Goal: Information Seeking & Learning: Check status

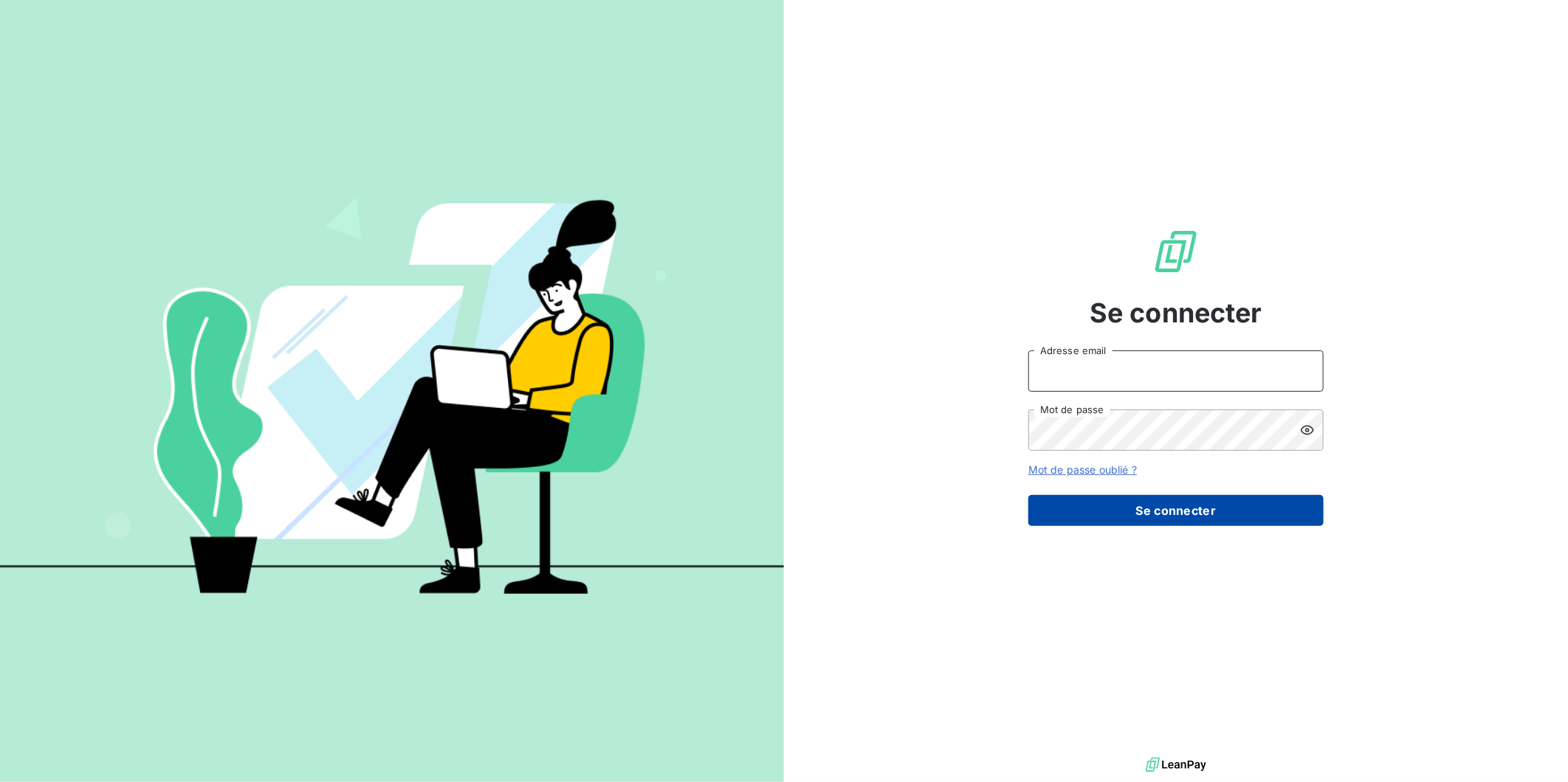
type input "[EMAIL_ADDRESS][DOMAIN_NAME]"
click at [1149, 519] on button "Se connecter" at bounding box center [1176, 510] width 296 height 31
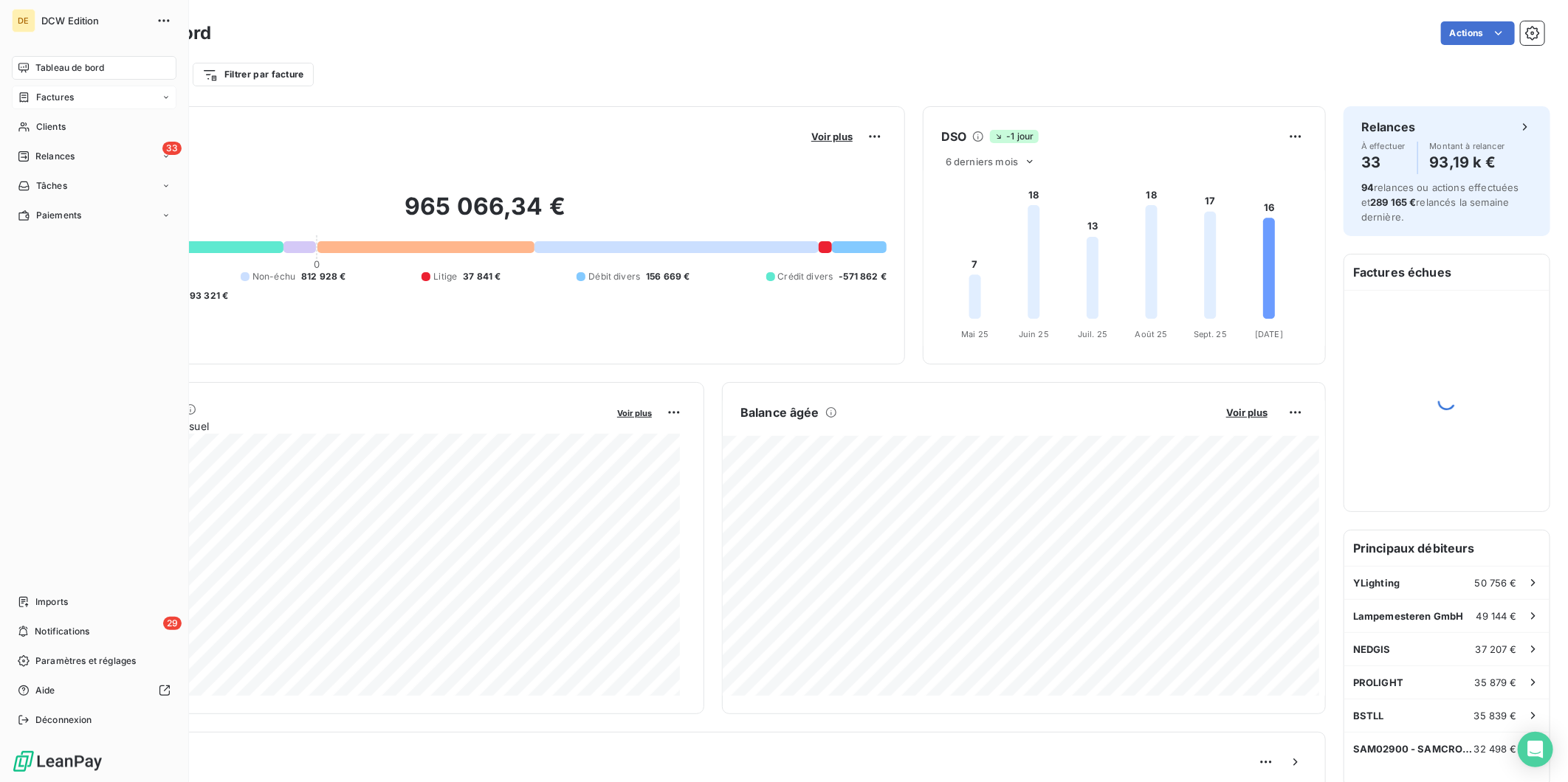
click at [23, 93] on icon at bounding box center [24, 96] width 12 height 12
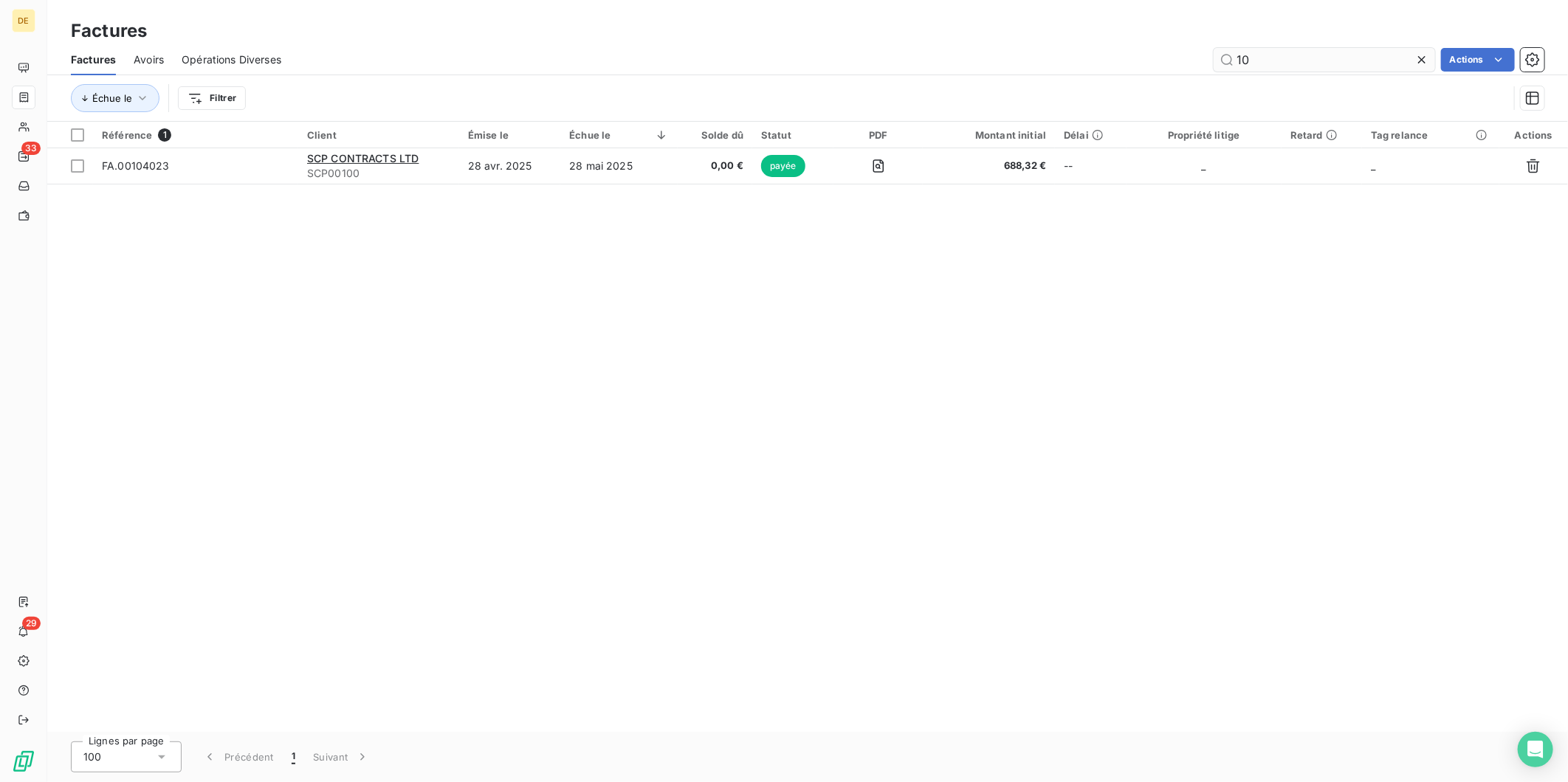
type input "1"
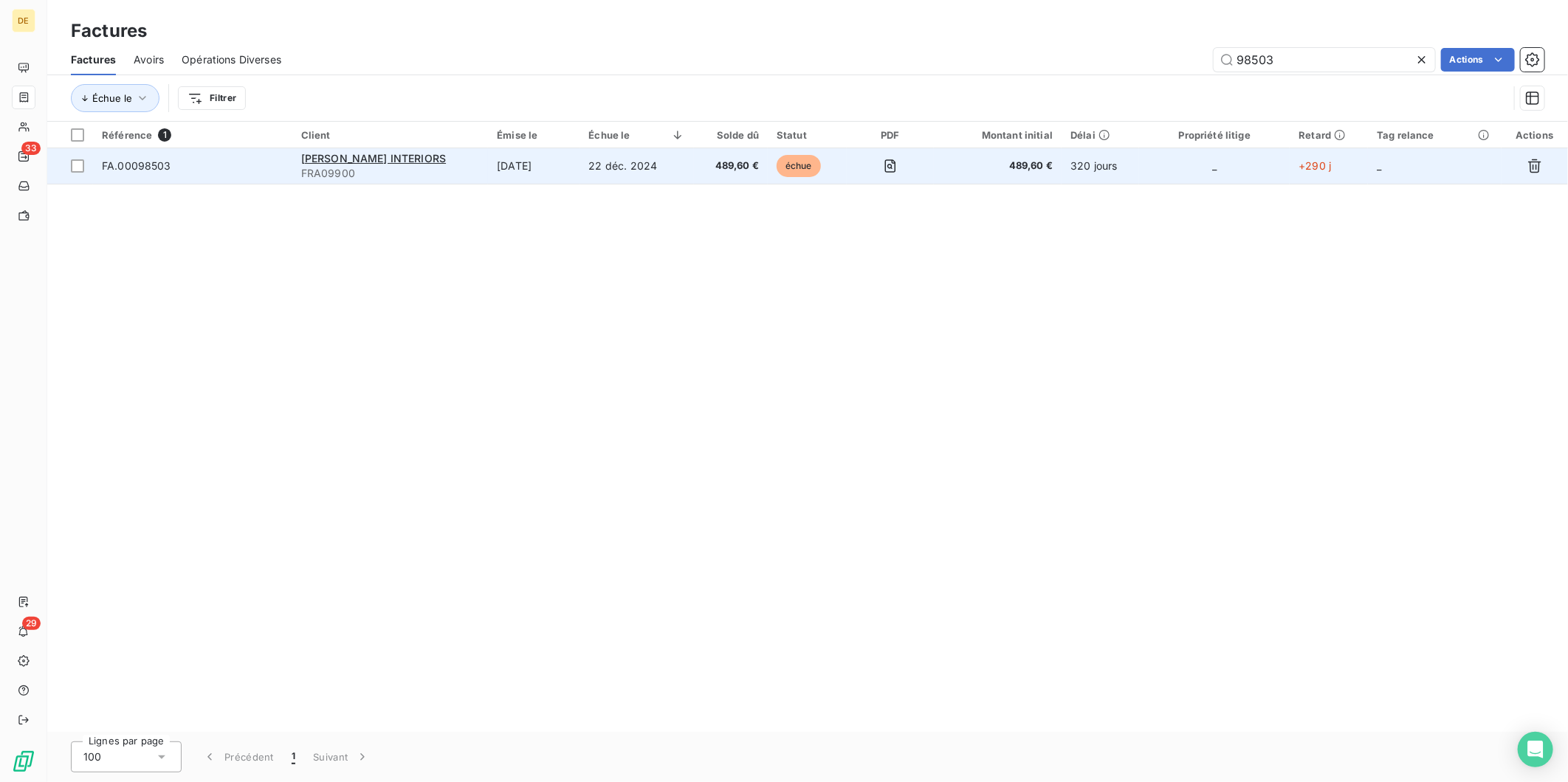
type input "98503"
click at [434, 177] on span "FRA09900" at bounding box center [389, 173] width 178 height 15
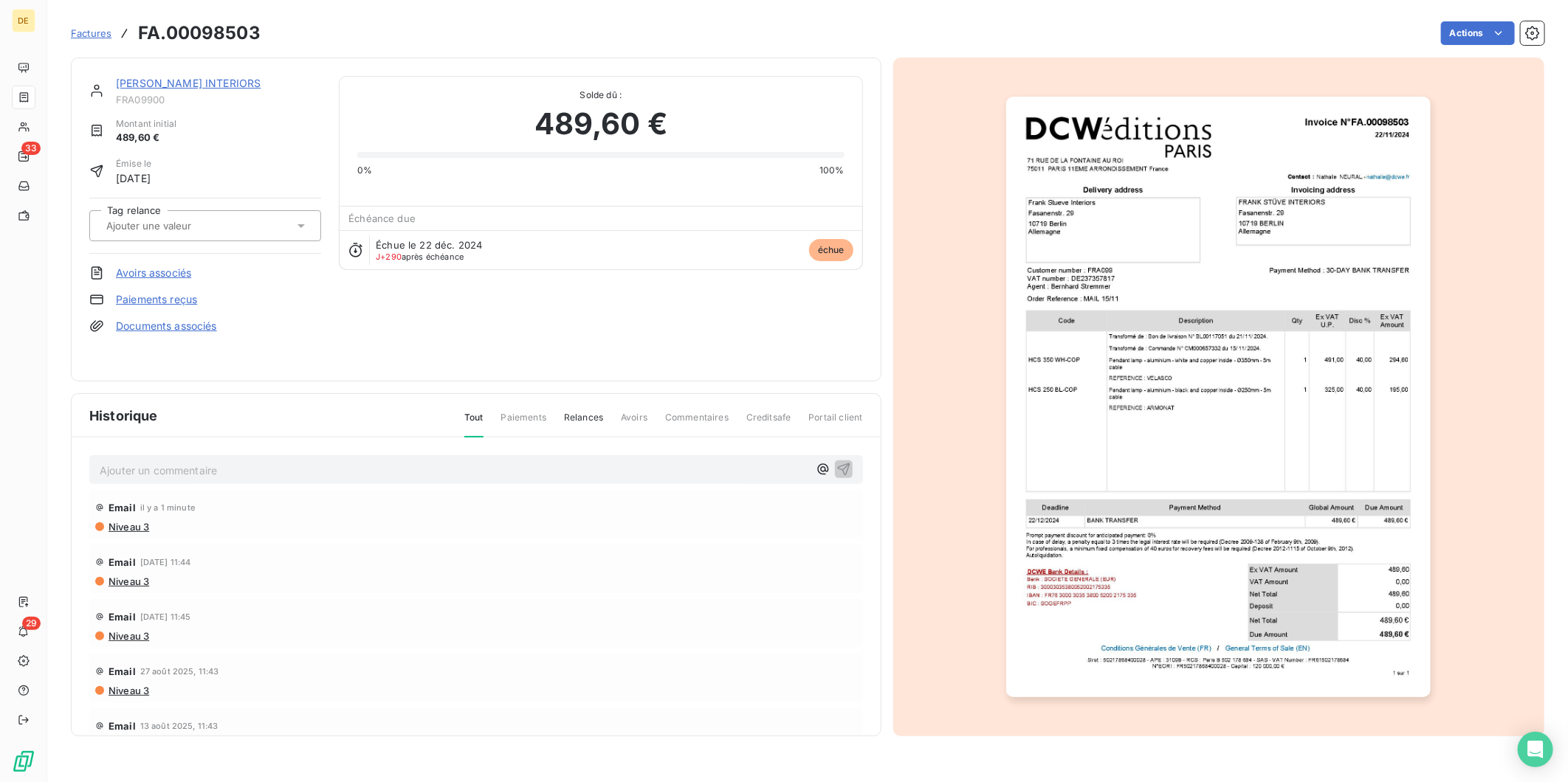
click at [185, 83] on link "[PERSON_NAME] INTERIORS" at bounding box center [188, 83] width 144 height 12
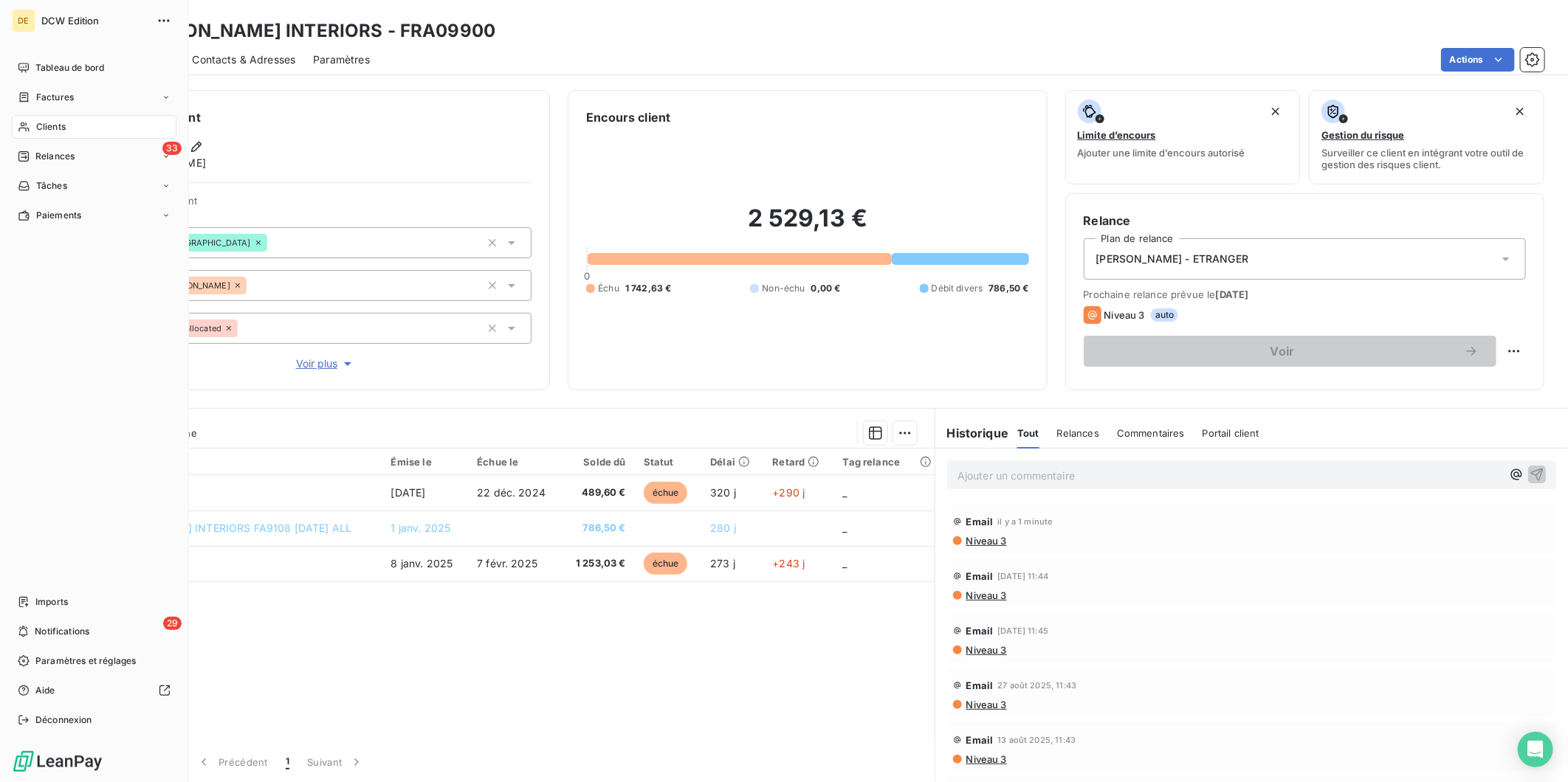
click at [40, 91] on span "Factures" at bounding box center [55, 97] width 38 height 13
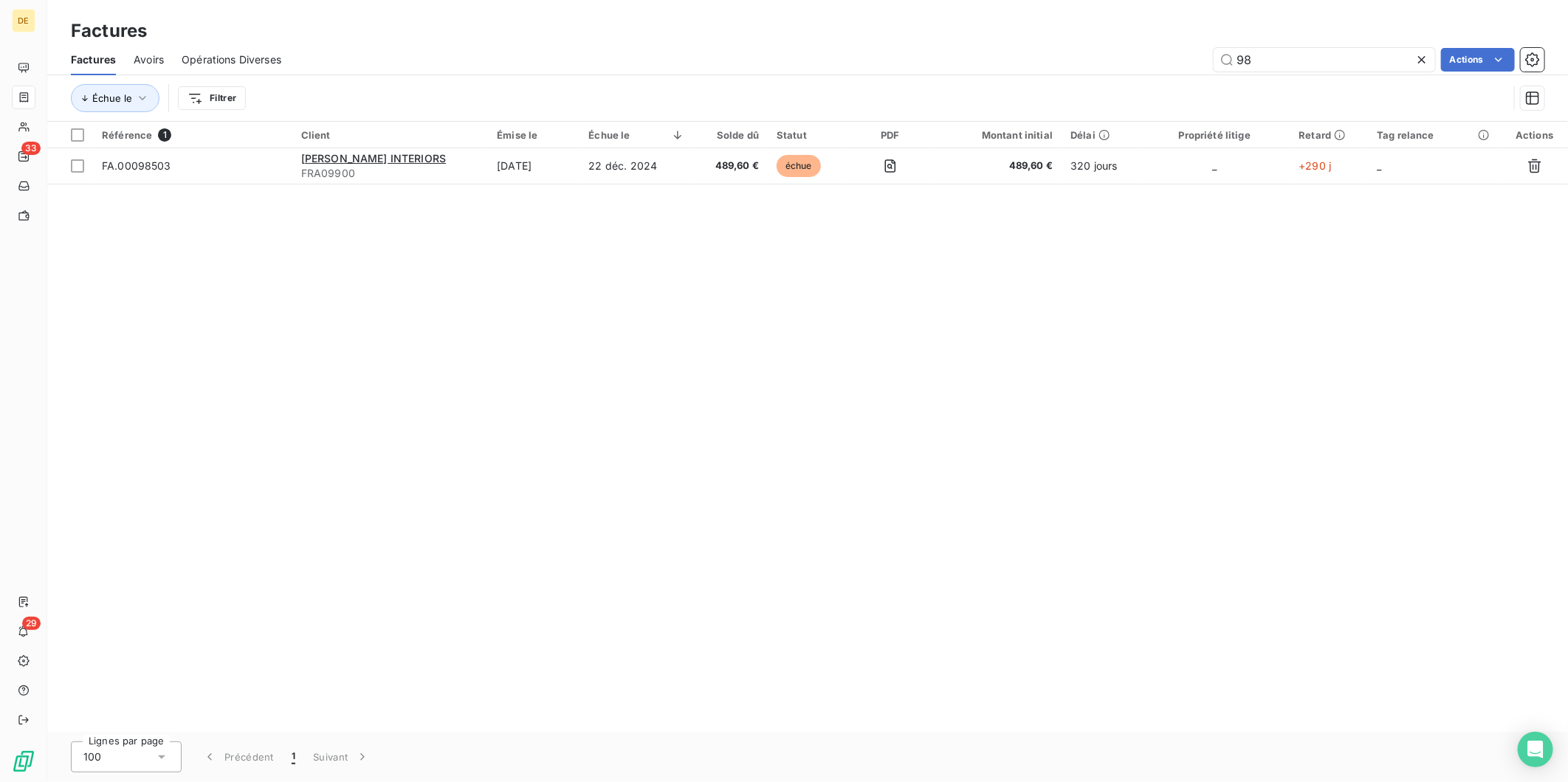
type input "9"
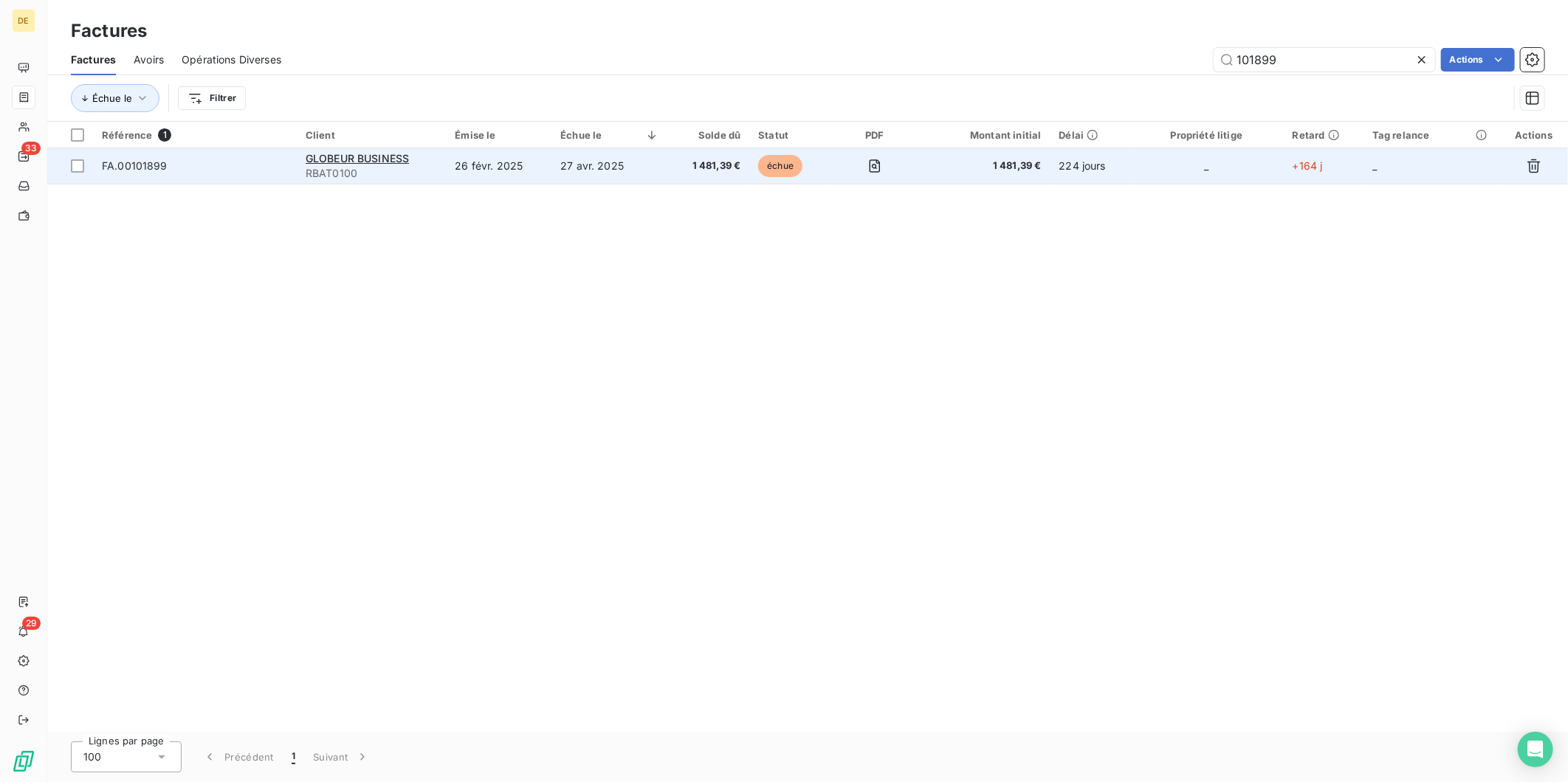
type input "101899"
click at [624, 172] on td "27 avr. 2025" at bounding box center [610, 166] width 117 height 35
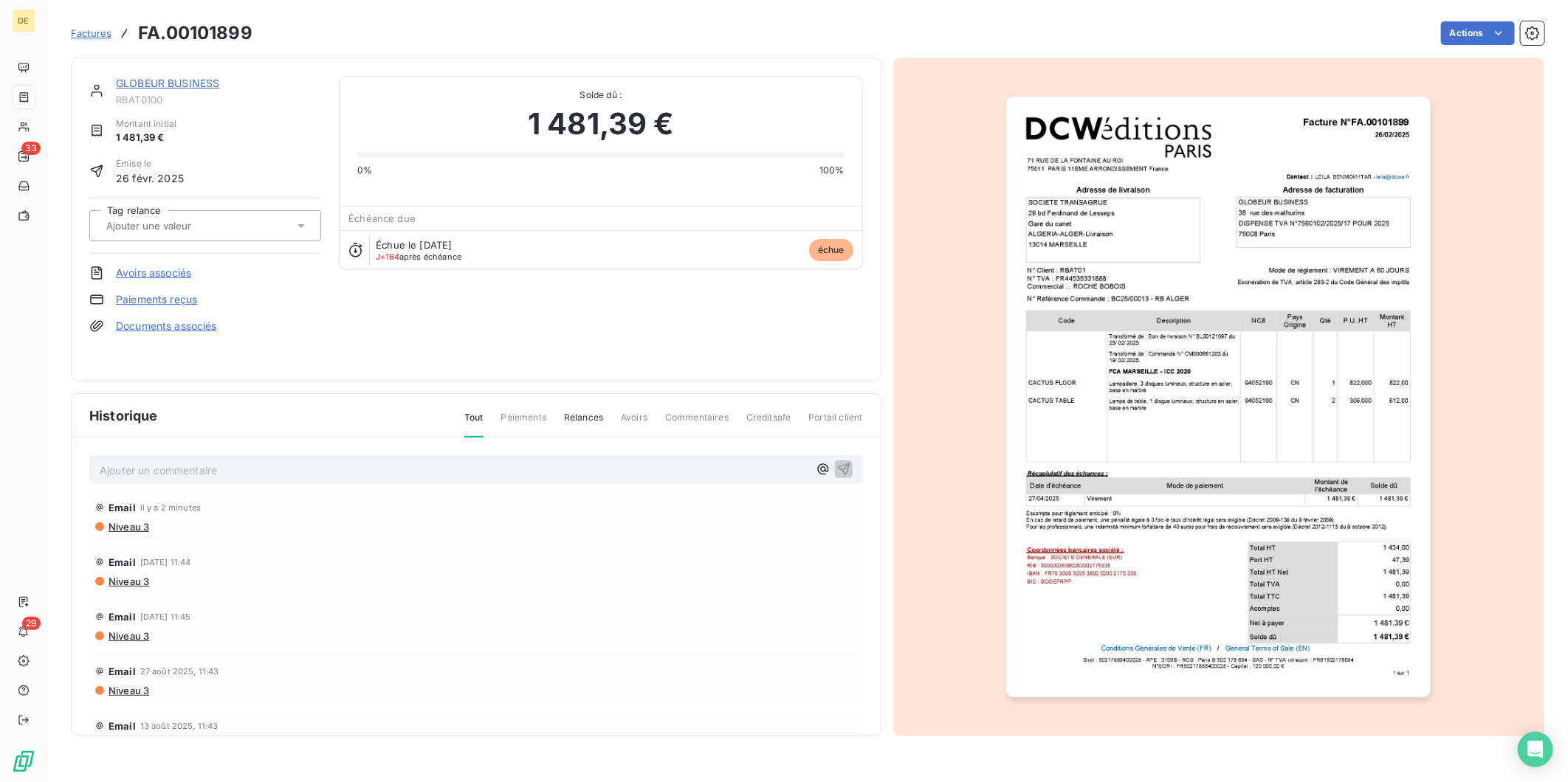
click at [149, 81] on link "GLOBEUR BUSINESS" at bounding box center [167, 83] width 104 height 12
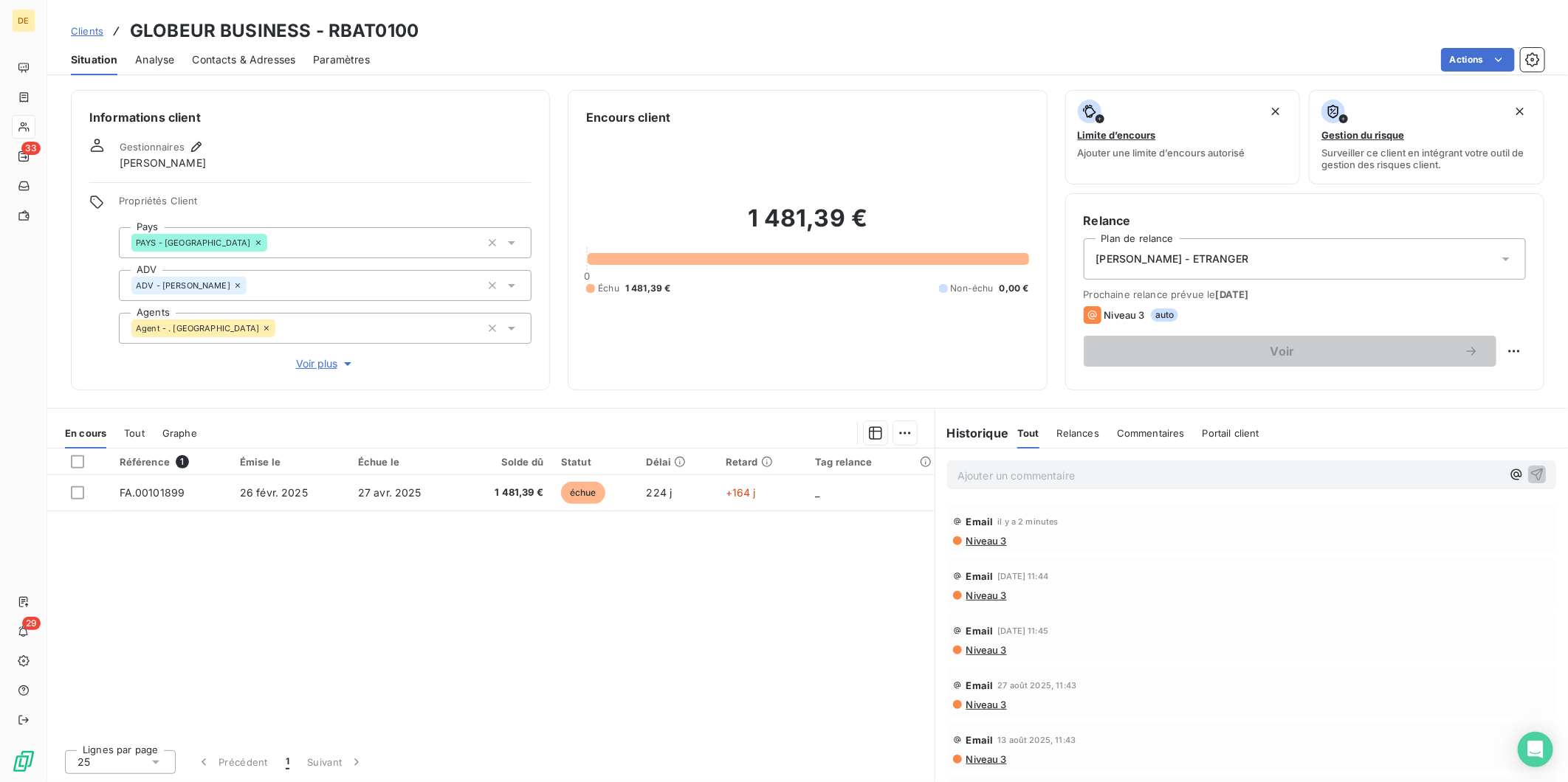
click at [149, 58] on span "Analyse" at bounding box center [155, 59] width 39 height 15
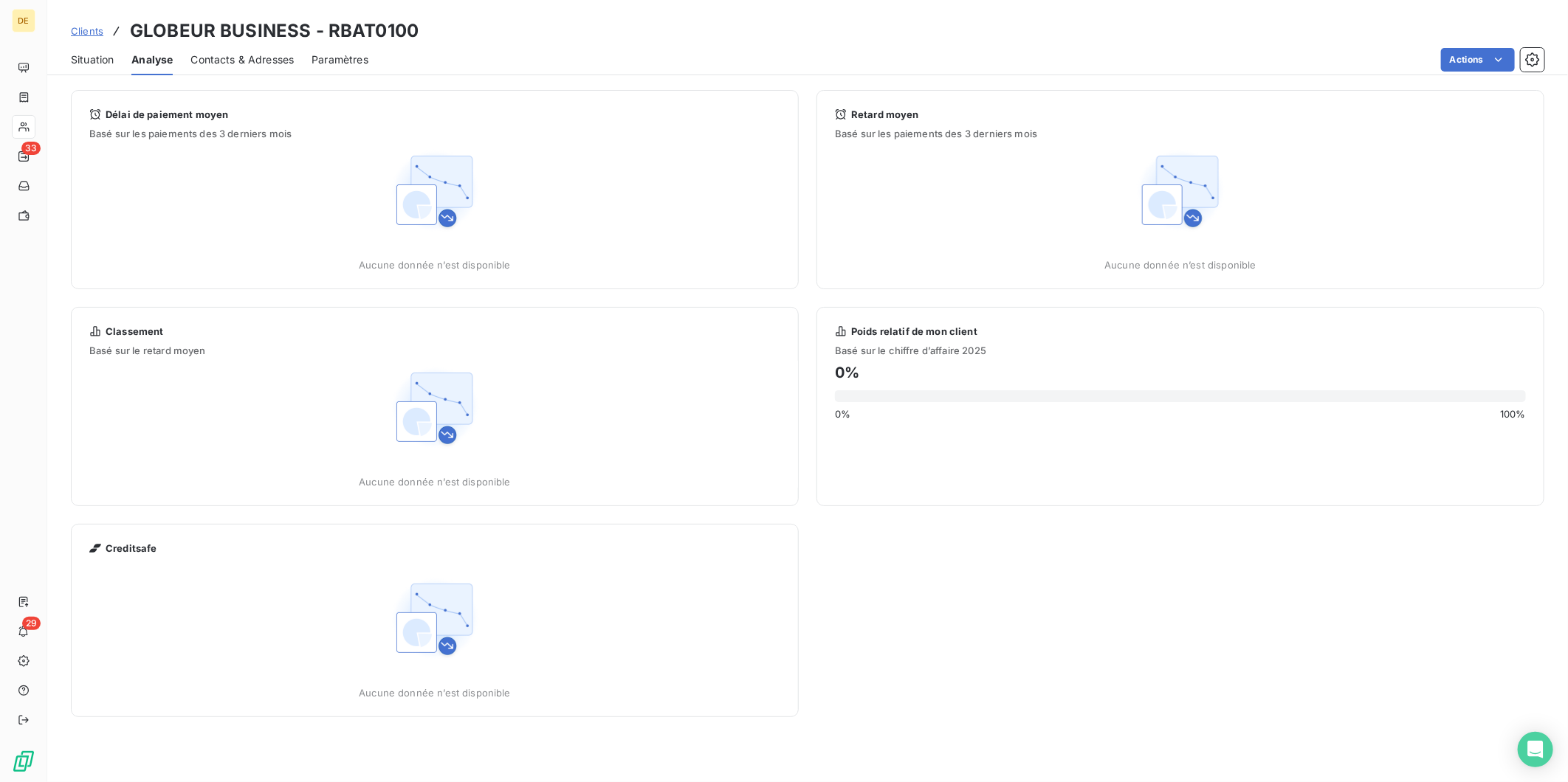
click at [223, 60] on span "Contacts & Adresses" at bounding box center [242, 59] width 104 height 15
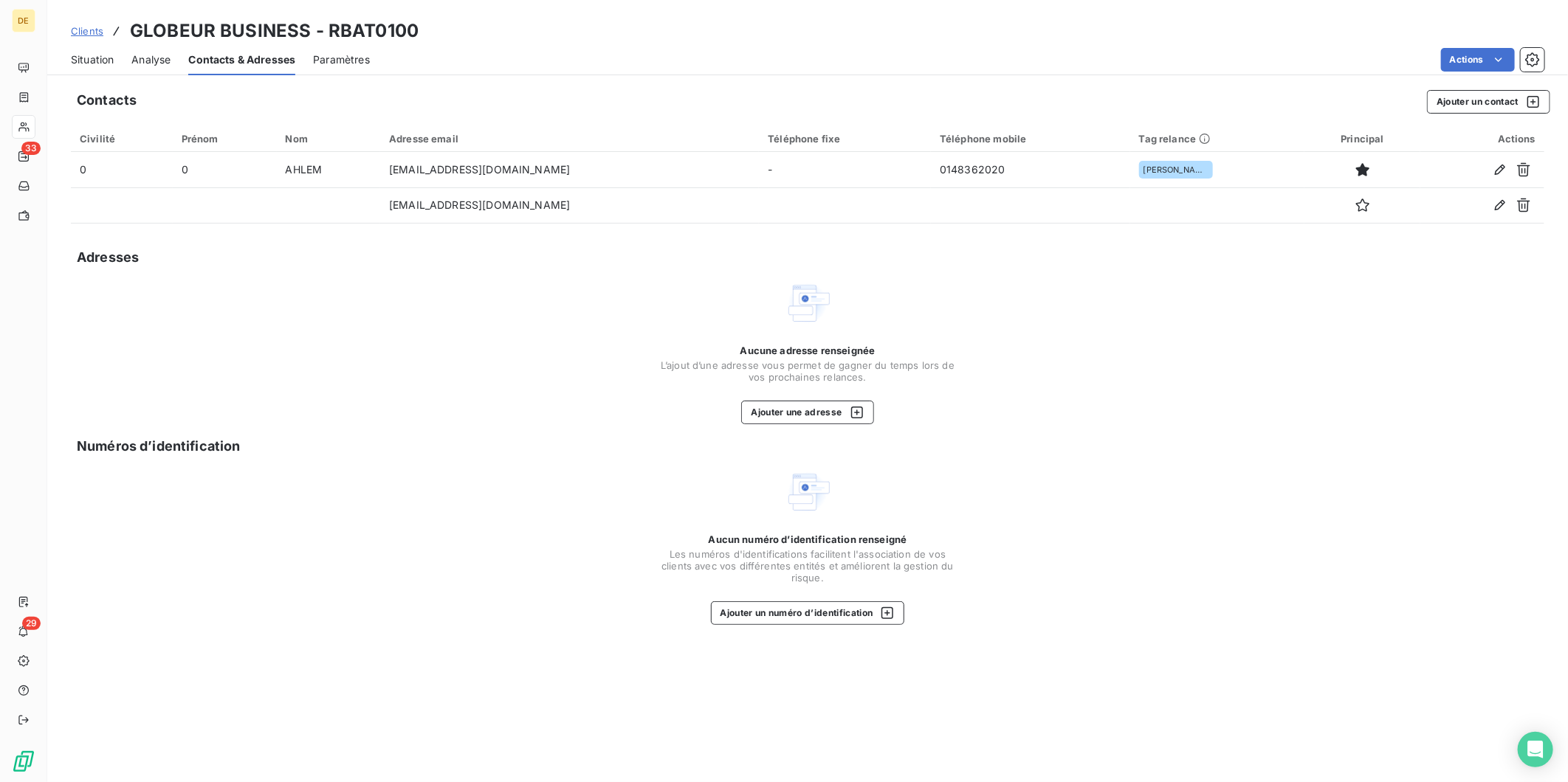
click at [96, 59] on span "Situation" at bounding box center [92, 59] width 42 height 15
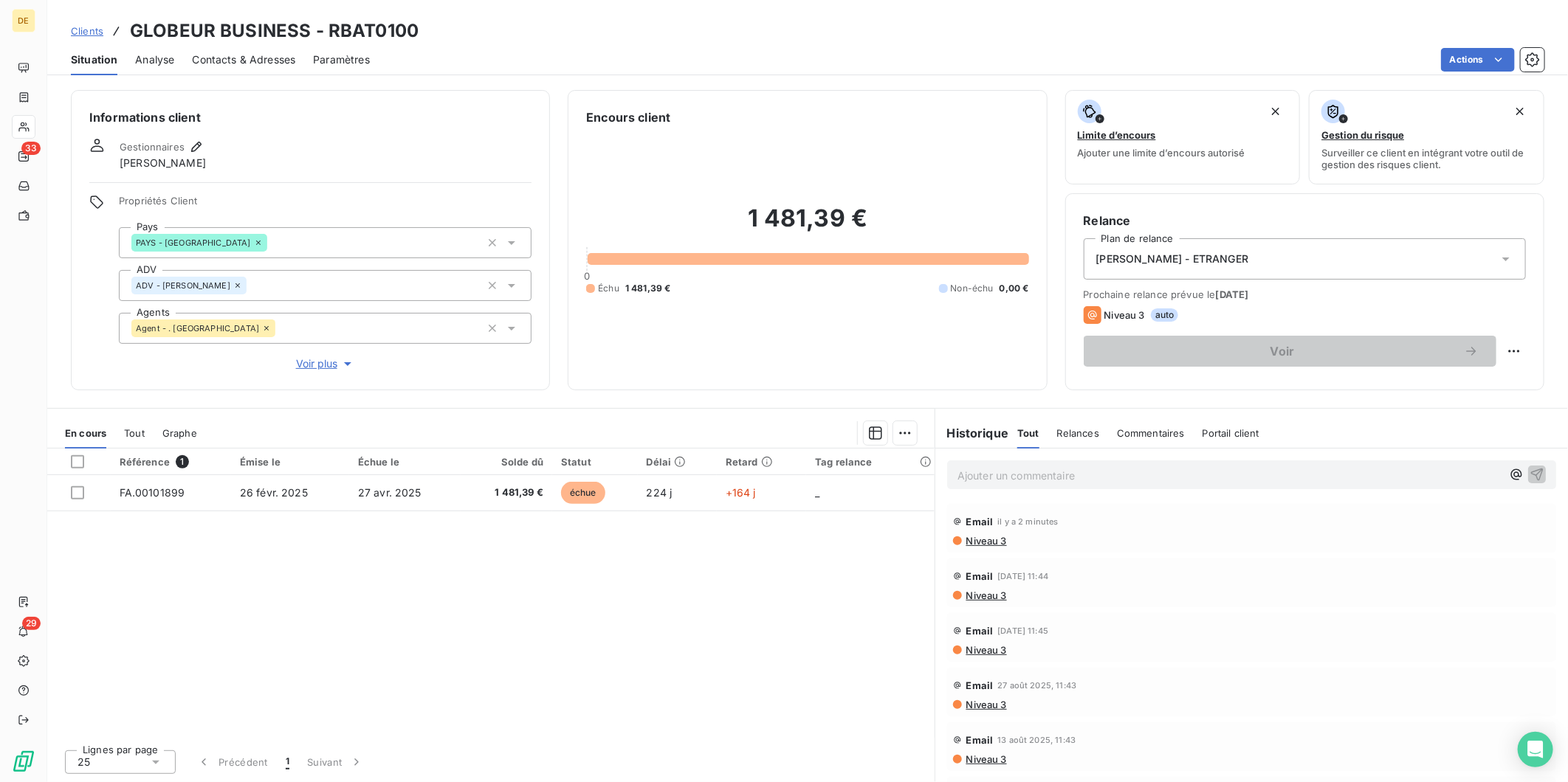
click at [985, 545] on span "Niveau 3" at bounding box center [986, 540] width 42 height 12
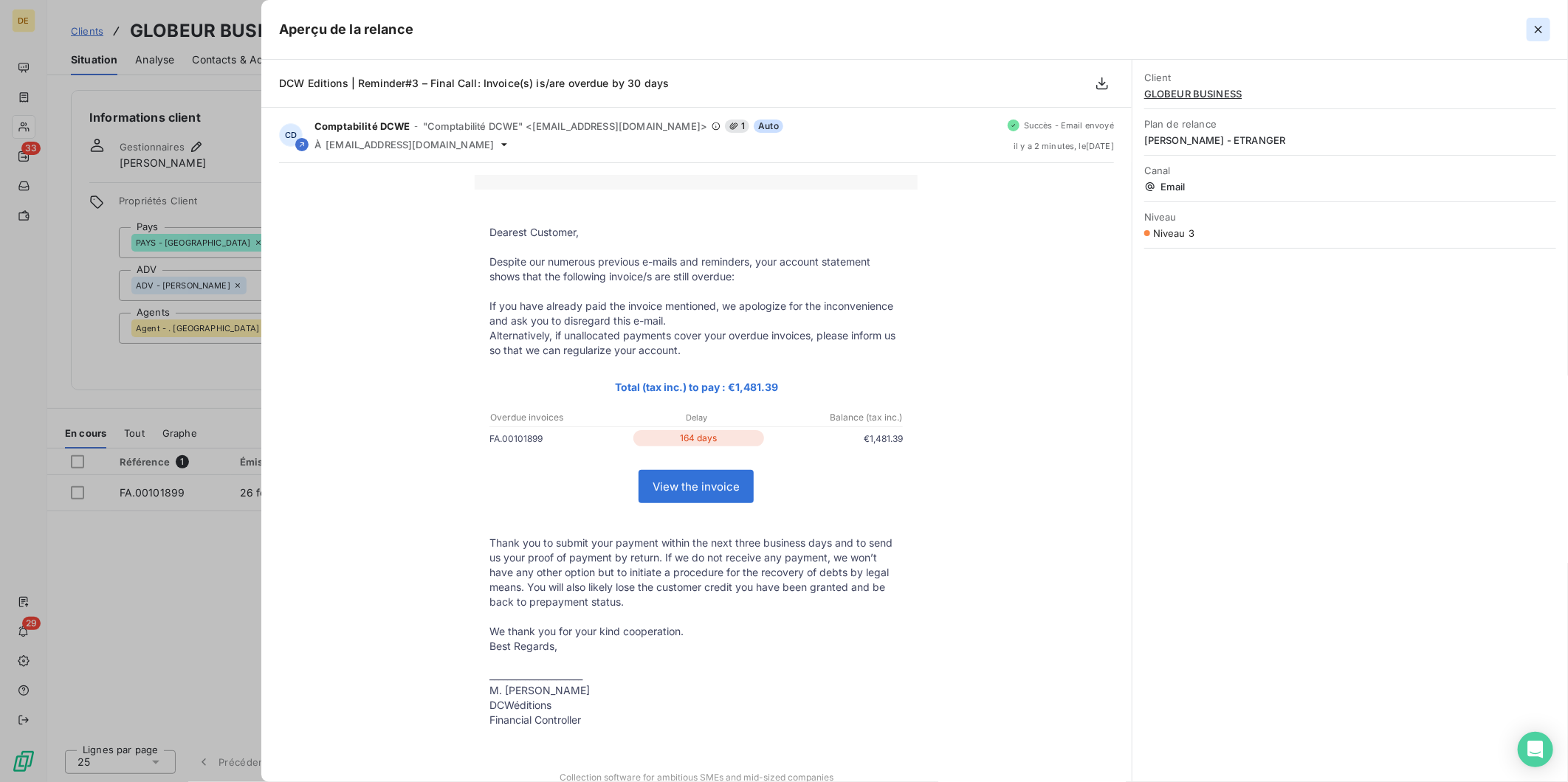
click at [1541, 29] on icon "button" at bounding box center [1538, 29] width 15 height 15
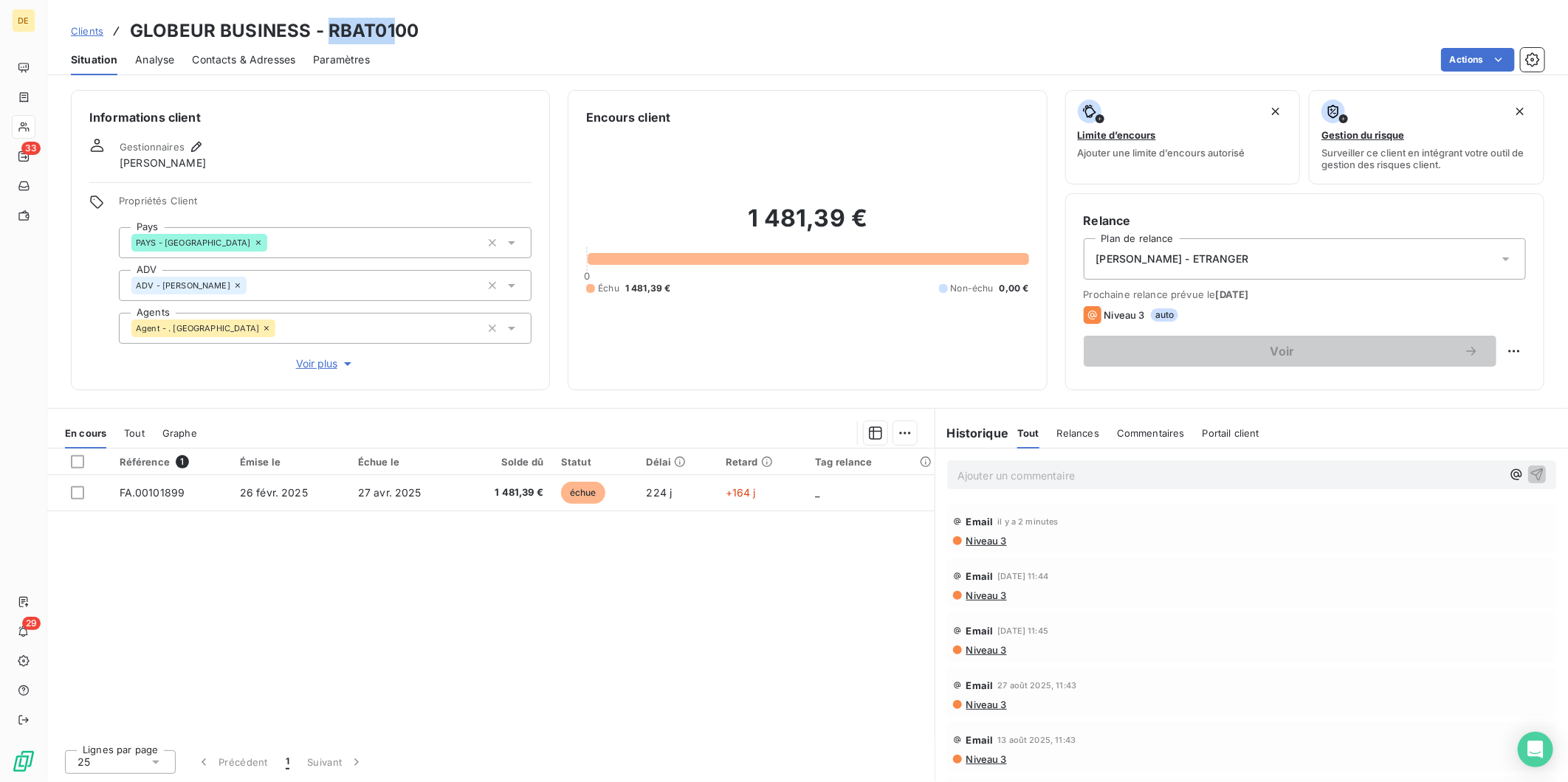
drag, startPoint x: 394, startPoint y: 28, endPoint x: 327, endPoint y: 39, distance: 67.9
click at [327, 39] on h3 "GLOBEUR BUSINESS - RBAT0100" at bounding box center [274, 31] width 288 height 27
copy h3 "RBAT01"
click at [220, 69] on div "Contacts & Adresses" at bounding box center [243, 59] width 104 height 31
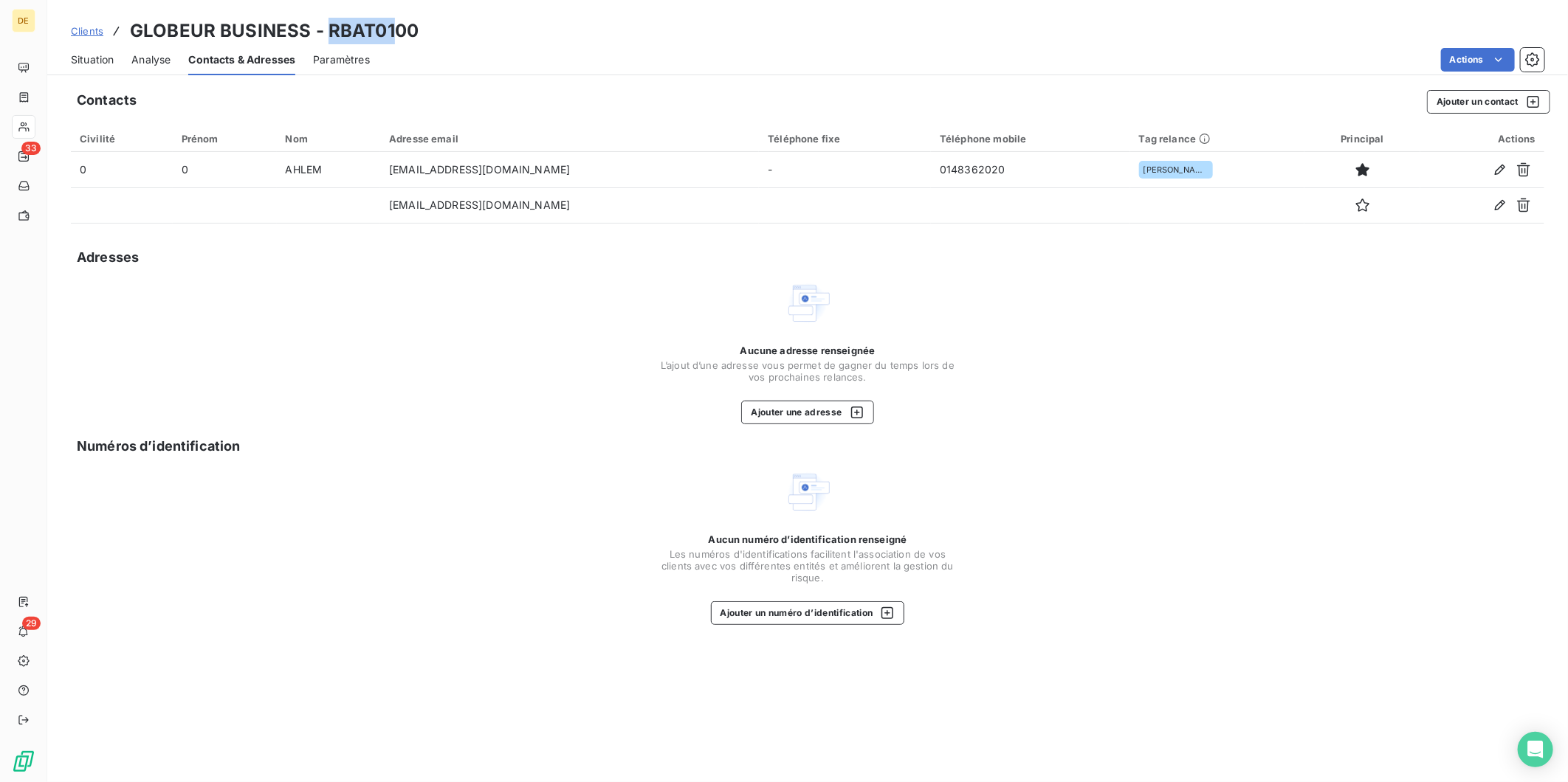
click at [107, 64] on span "Situation" at bounding box center [92, 59] width 42 height 15
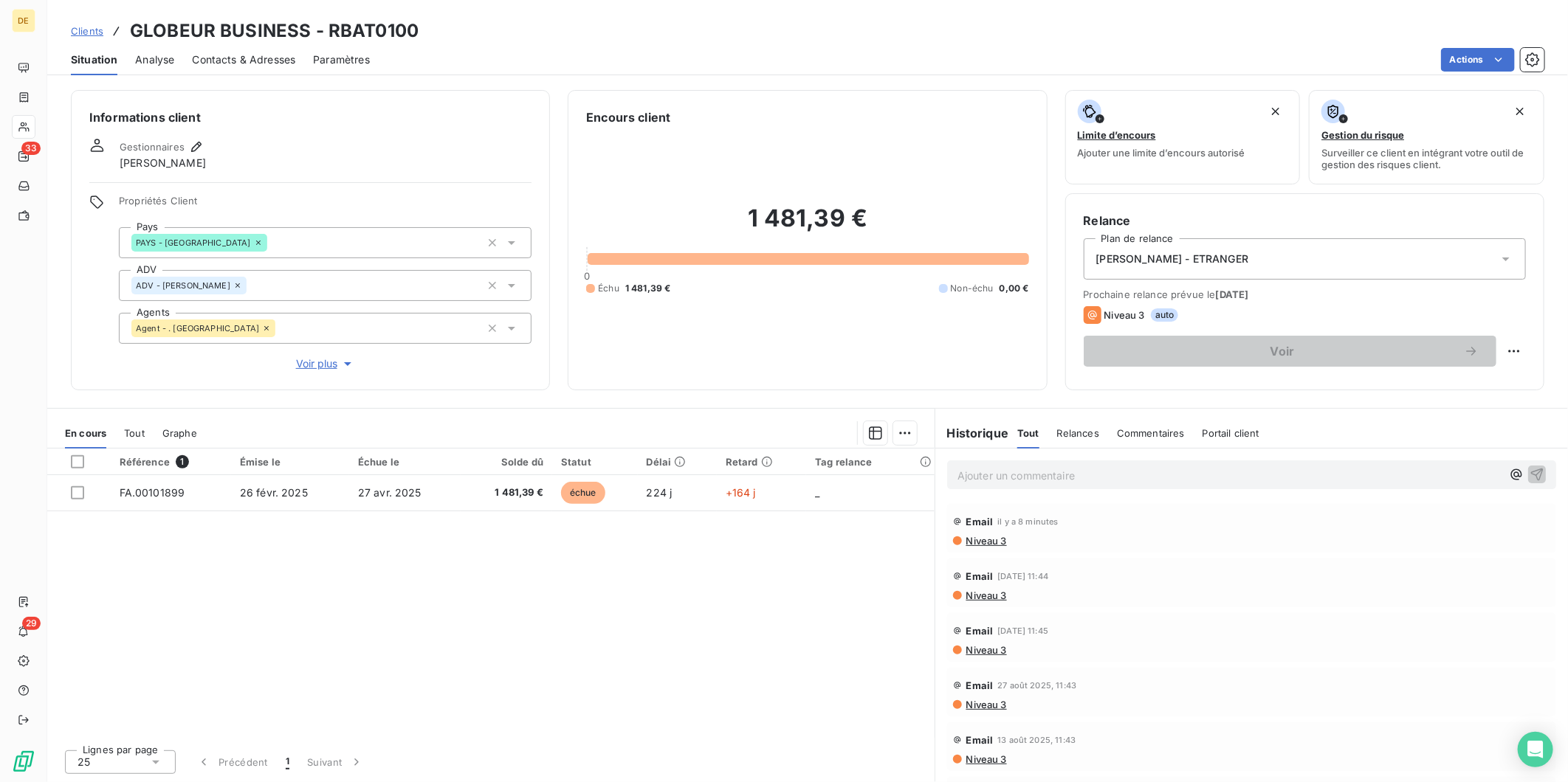
click at [661, 564] on div "Référence 1 Émise le Échue le Solde dû Statut Délai Retard Tag relance FA.00101…" at bounding box center [490, 593] width 888 height 289
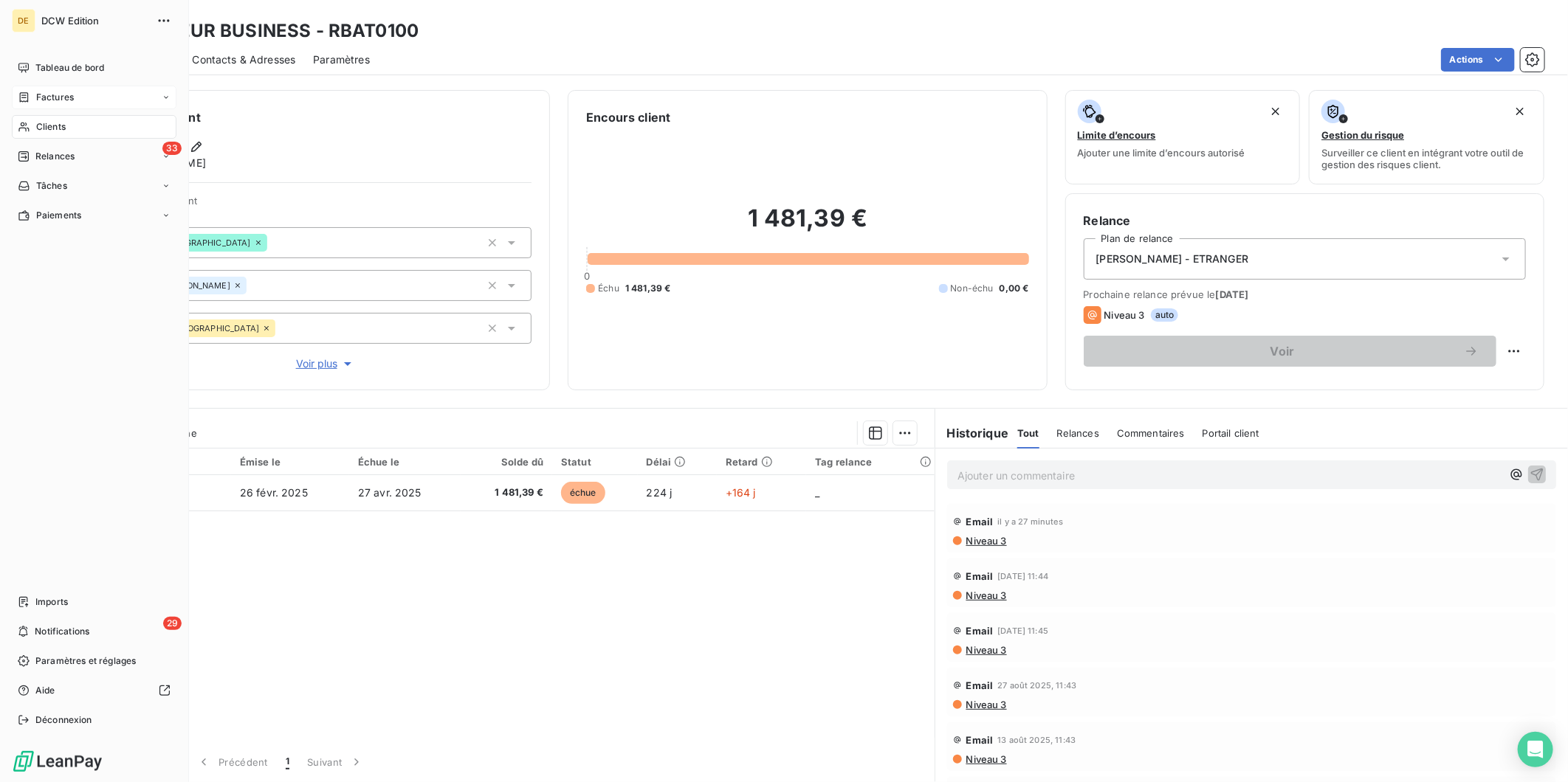
click at [36, 102] on span "Factures" at bounding box center [55, 97] width 38 height 13
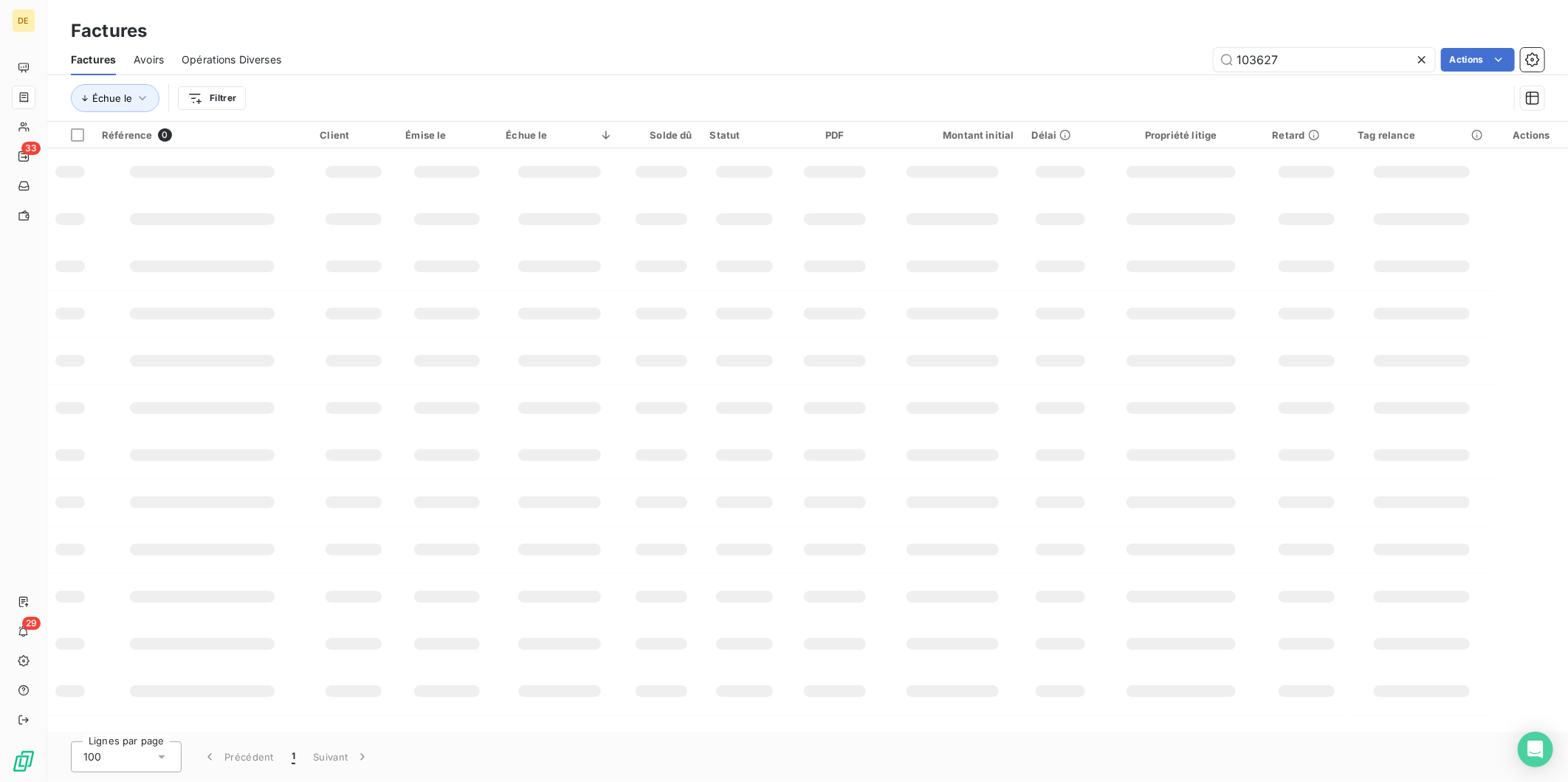
type input "103627"
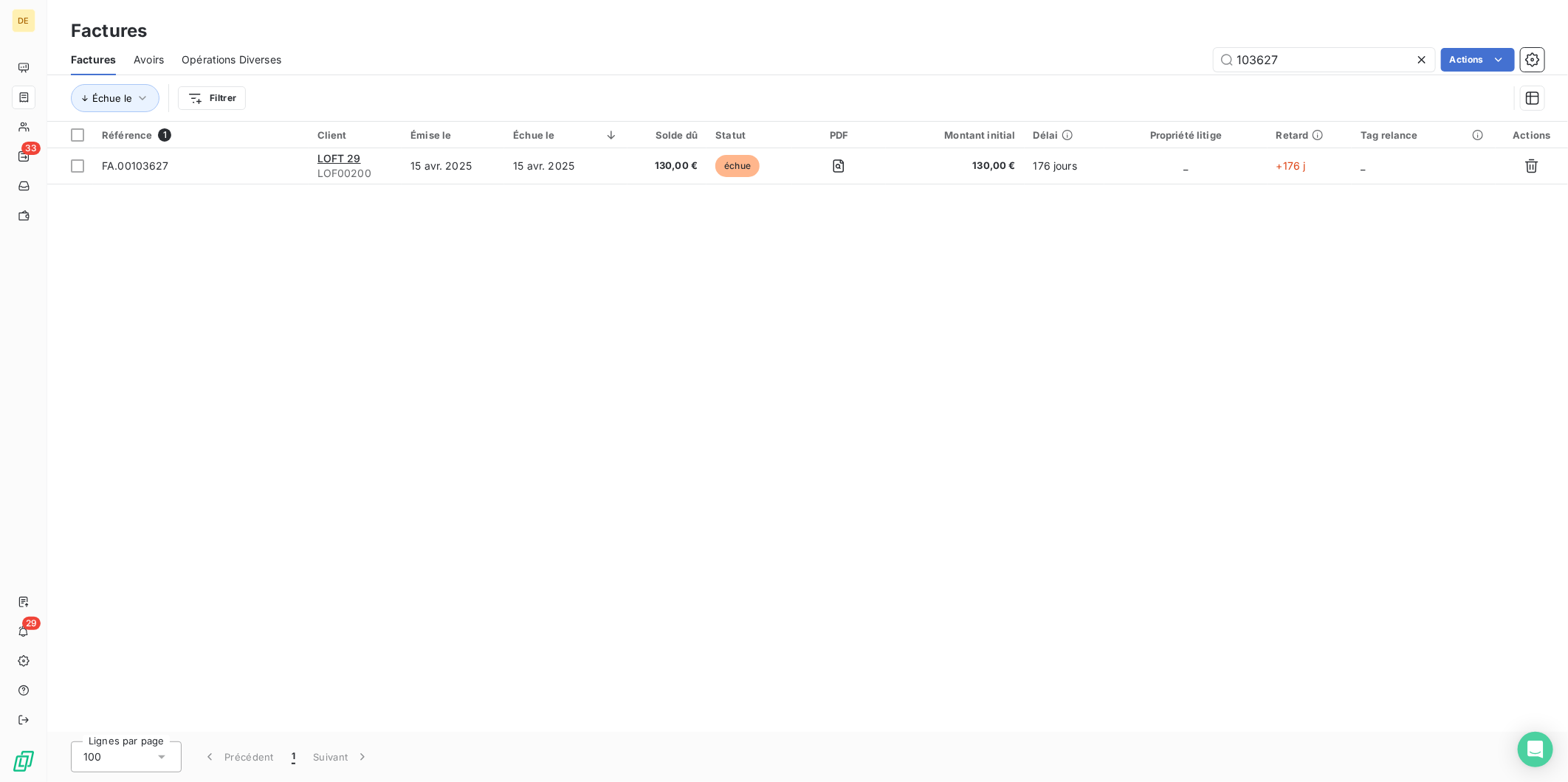
click at [867, 163] on td at bounding box center [839, 166] width 94 height 35
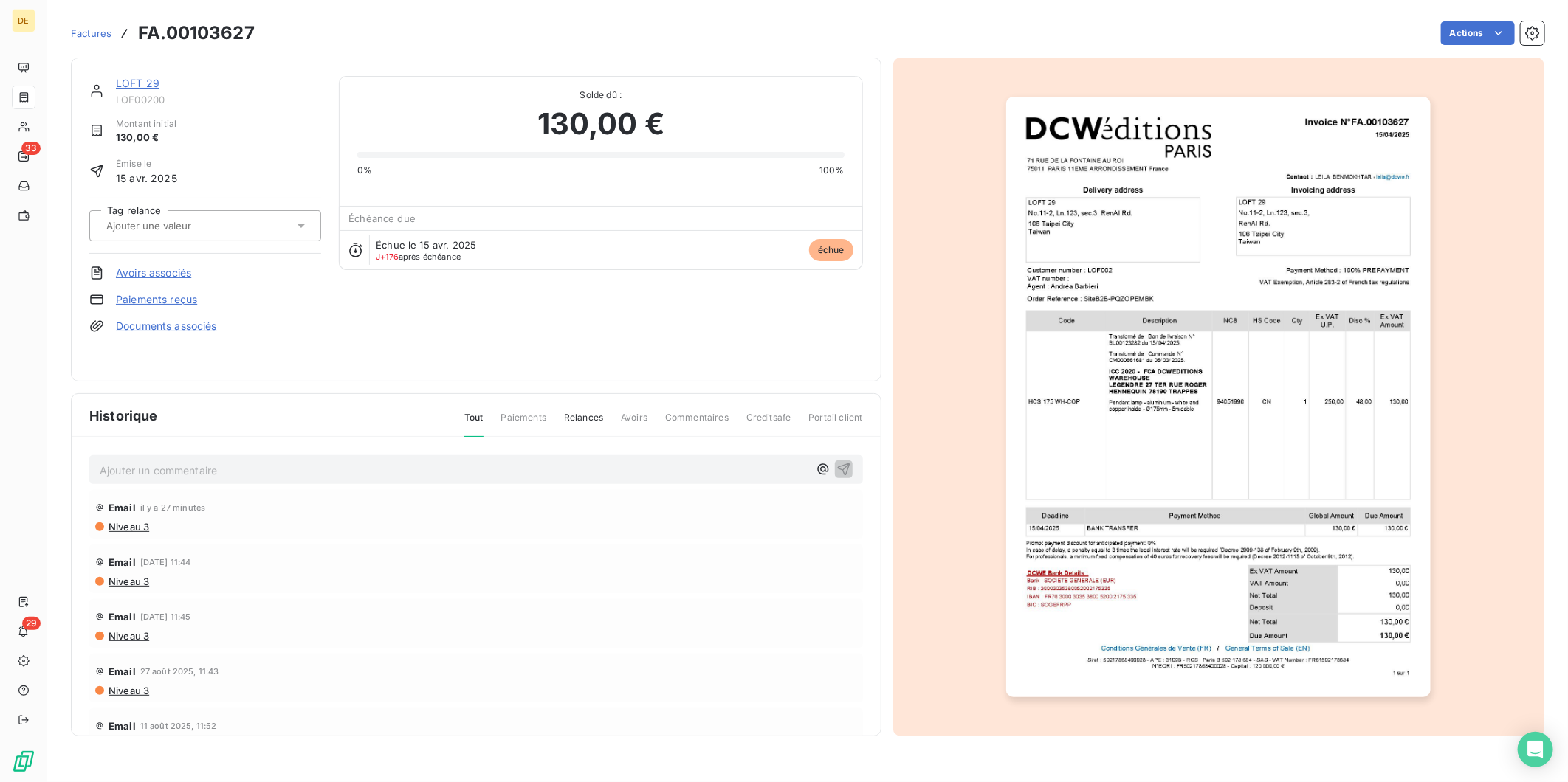
click at [135, 81] on link "LOFT 29" at bounding box center [137, 83] width 43 height 12
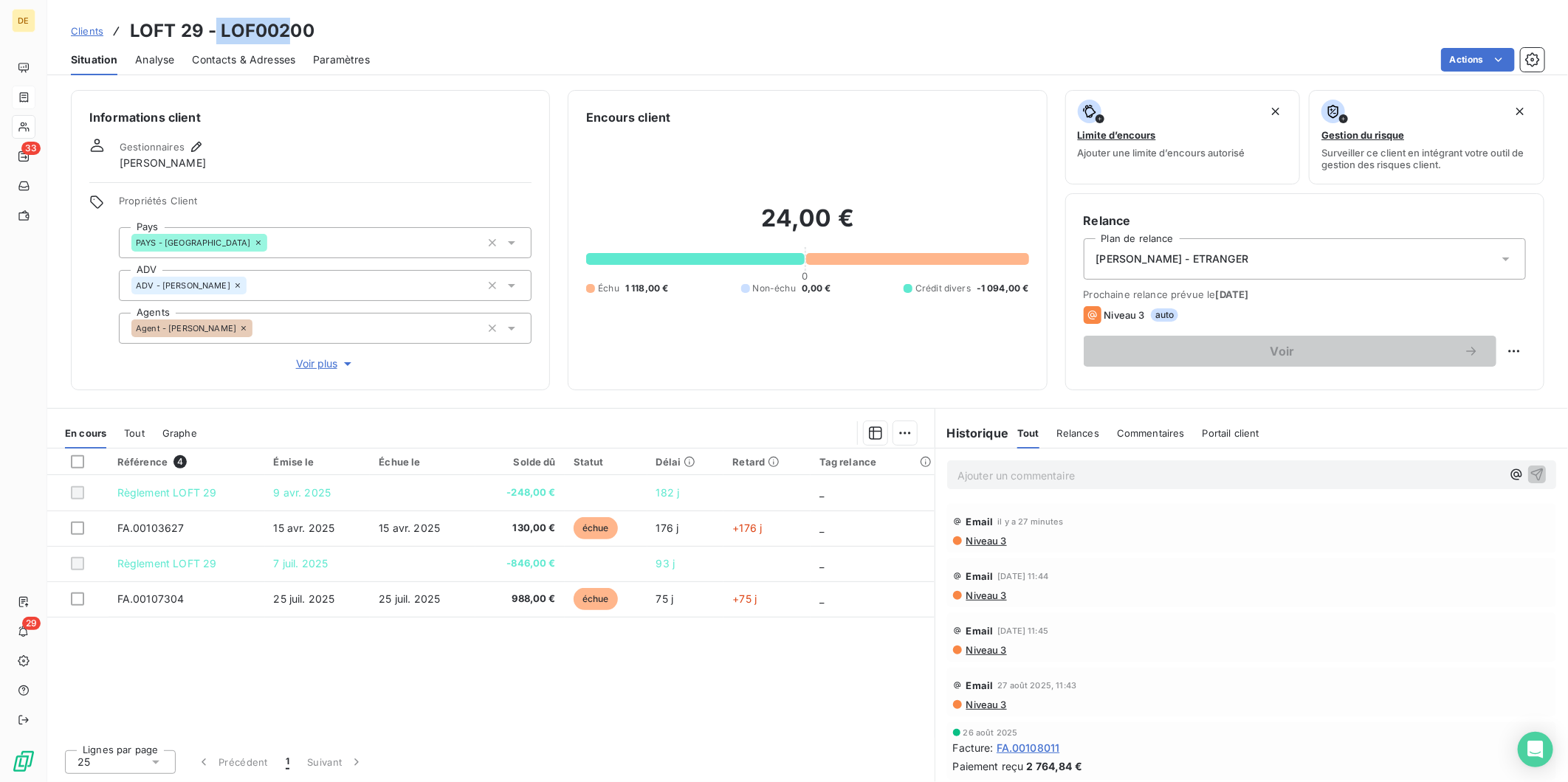
drag, startPoint x: 288, startPoint y: 32, endPoint x: 216, endPoint y: 33, distance: 72.0
click at [216, 33] on h3 "LOFT 29 - LOF00200" at bounding box center [222, 31] width 185 height 27
copy h3 "LOF002"
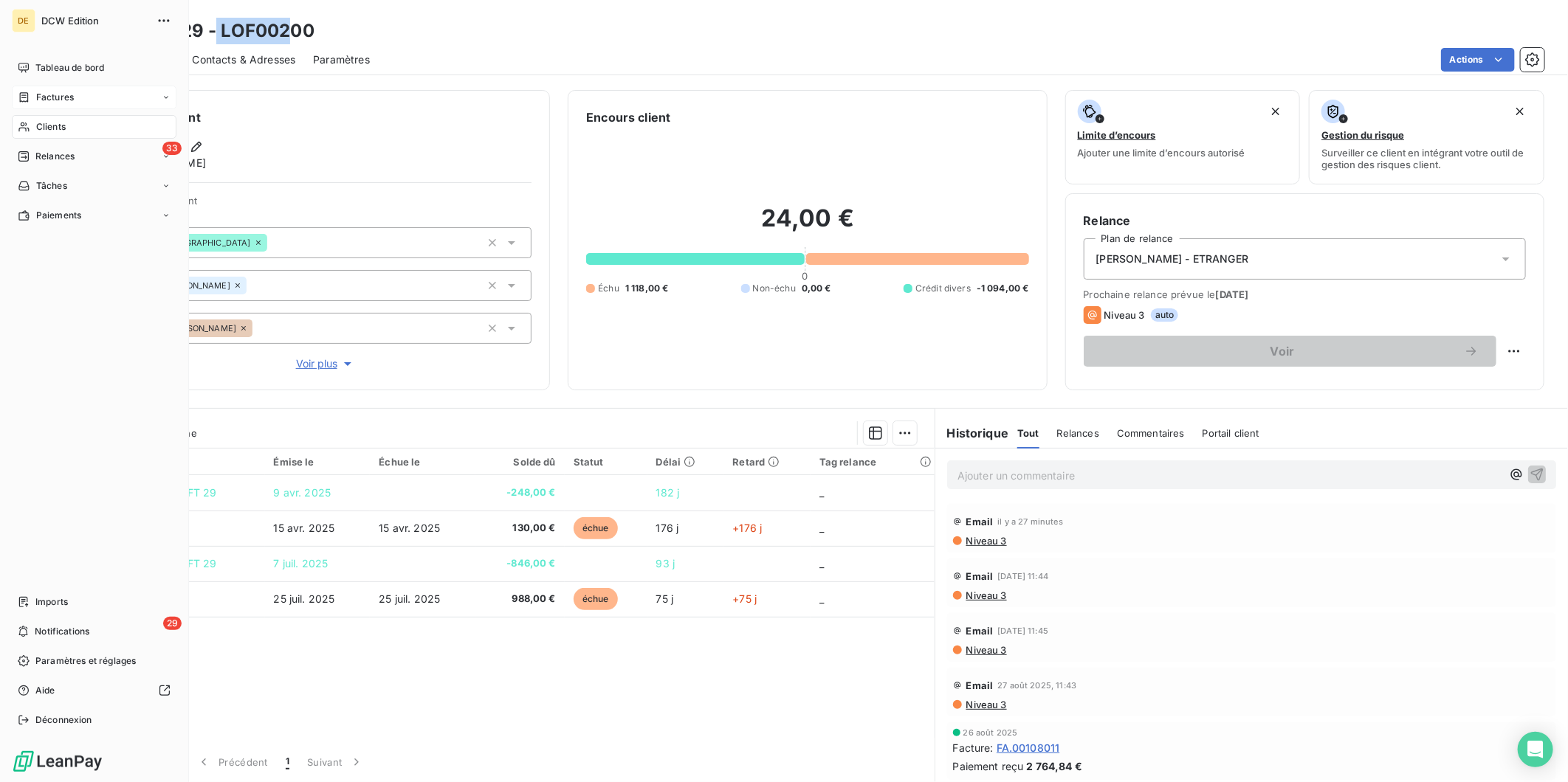
click at [41, 100] on span "Factures" at bounding box center [55, 97] width 38 height 13
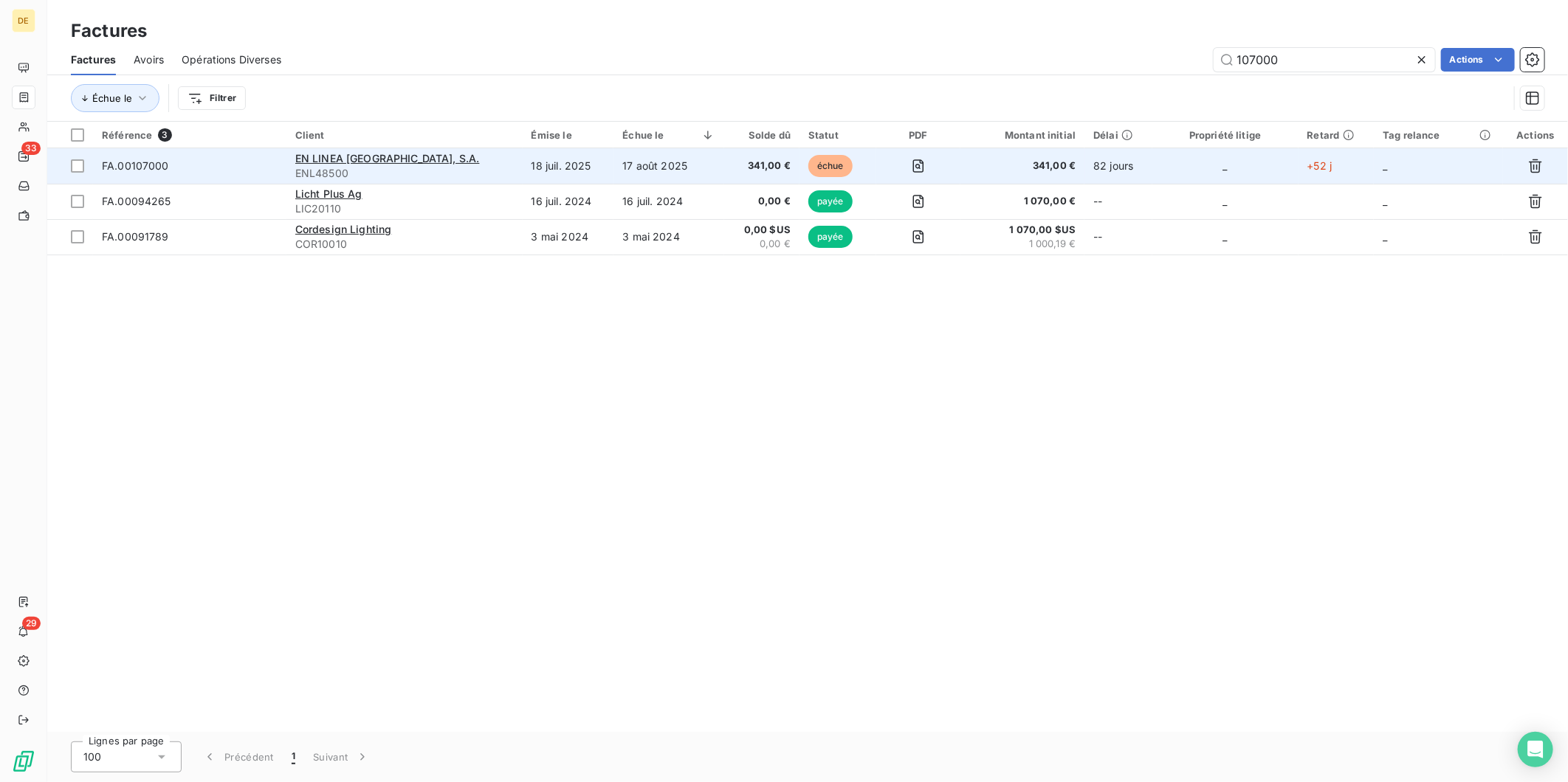
type input "107000"
click at [622, 168] on td "17 août 2025" at bounding box center [668, 166] width 111 height 35
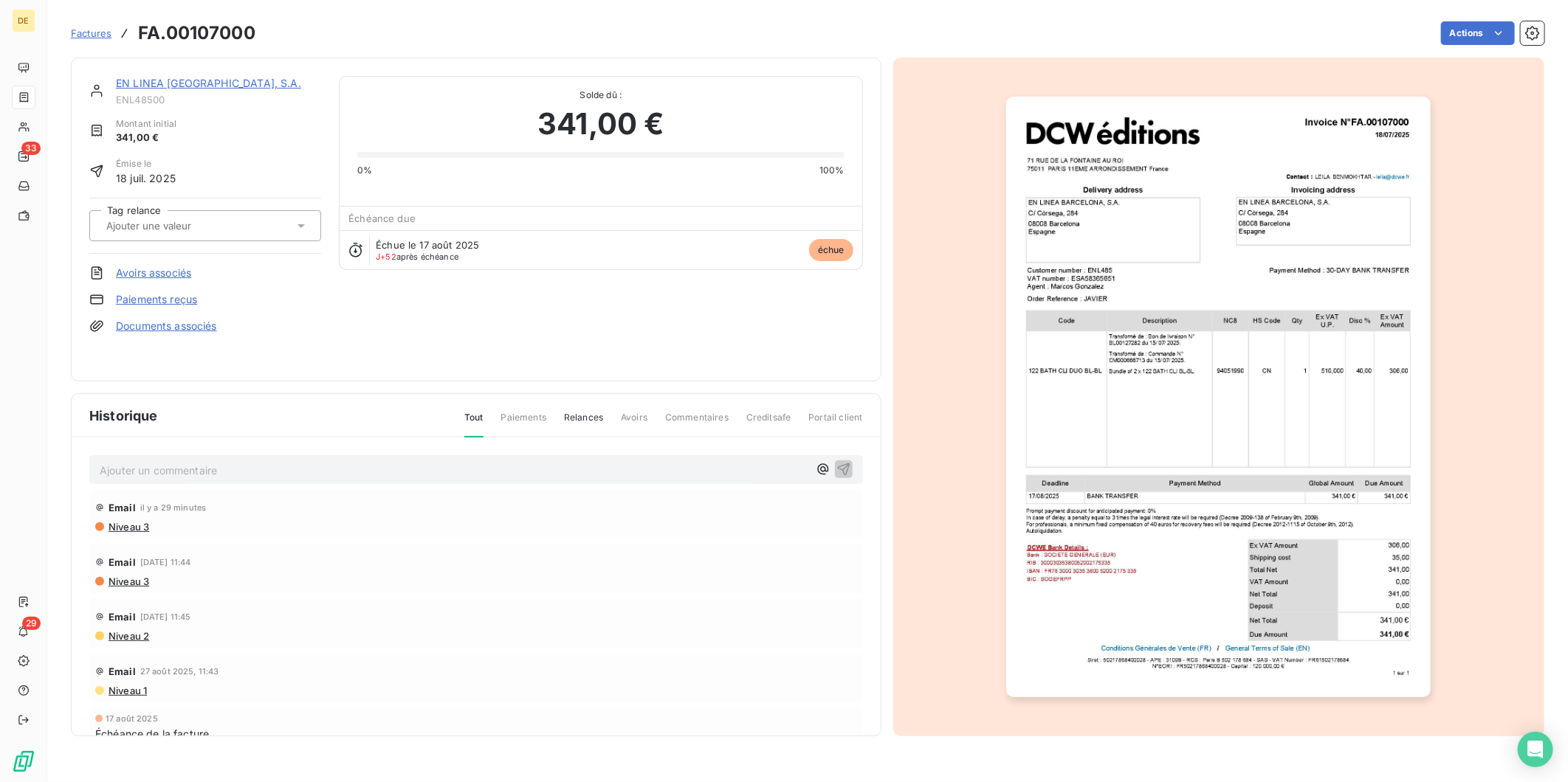
click at [167, 78] on link "EN LINEA [GEOGRAPHIC_DATA], S.A." at bounding box center [208, 83] width 185 height 12
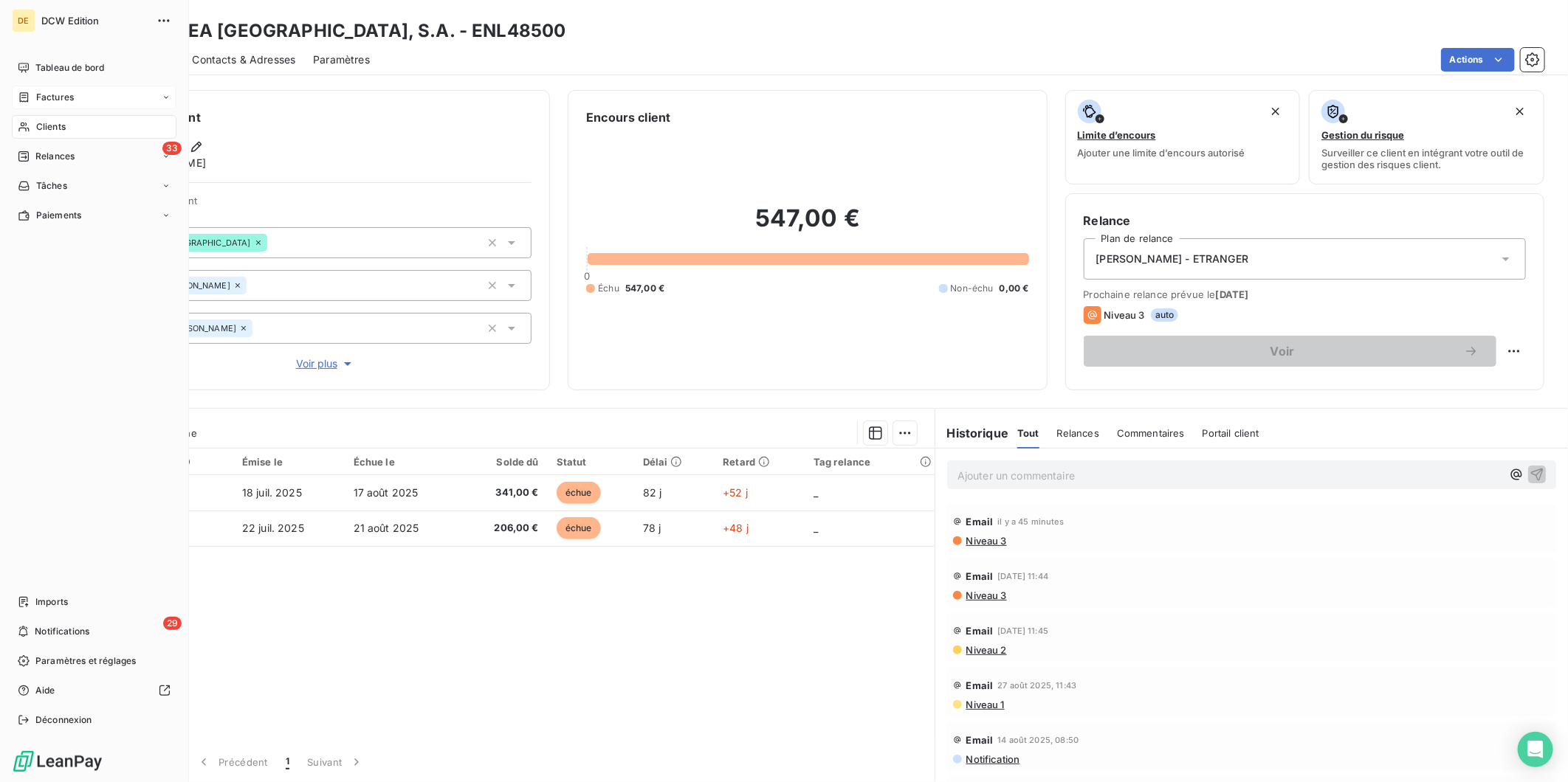
click at [45, 126] on span "Clients" at bounding box center [50, 126] width 29 height 13
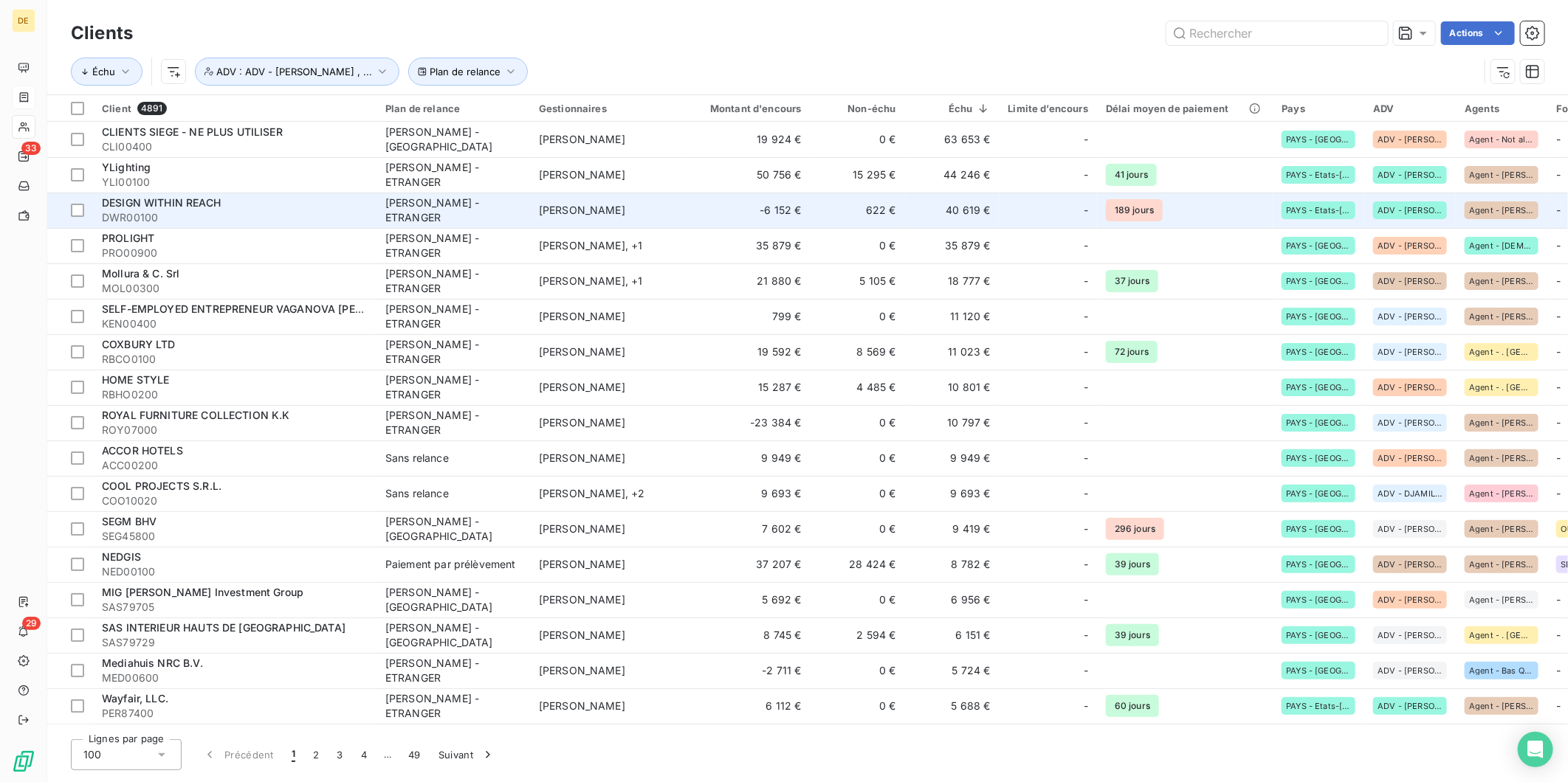
click at [950, 207] on td "40 619 €" at bounding box center [952, 211] width 95 height 35
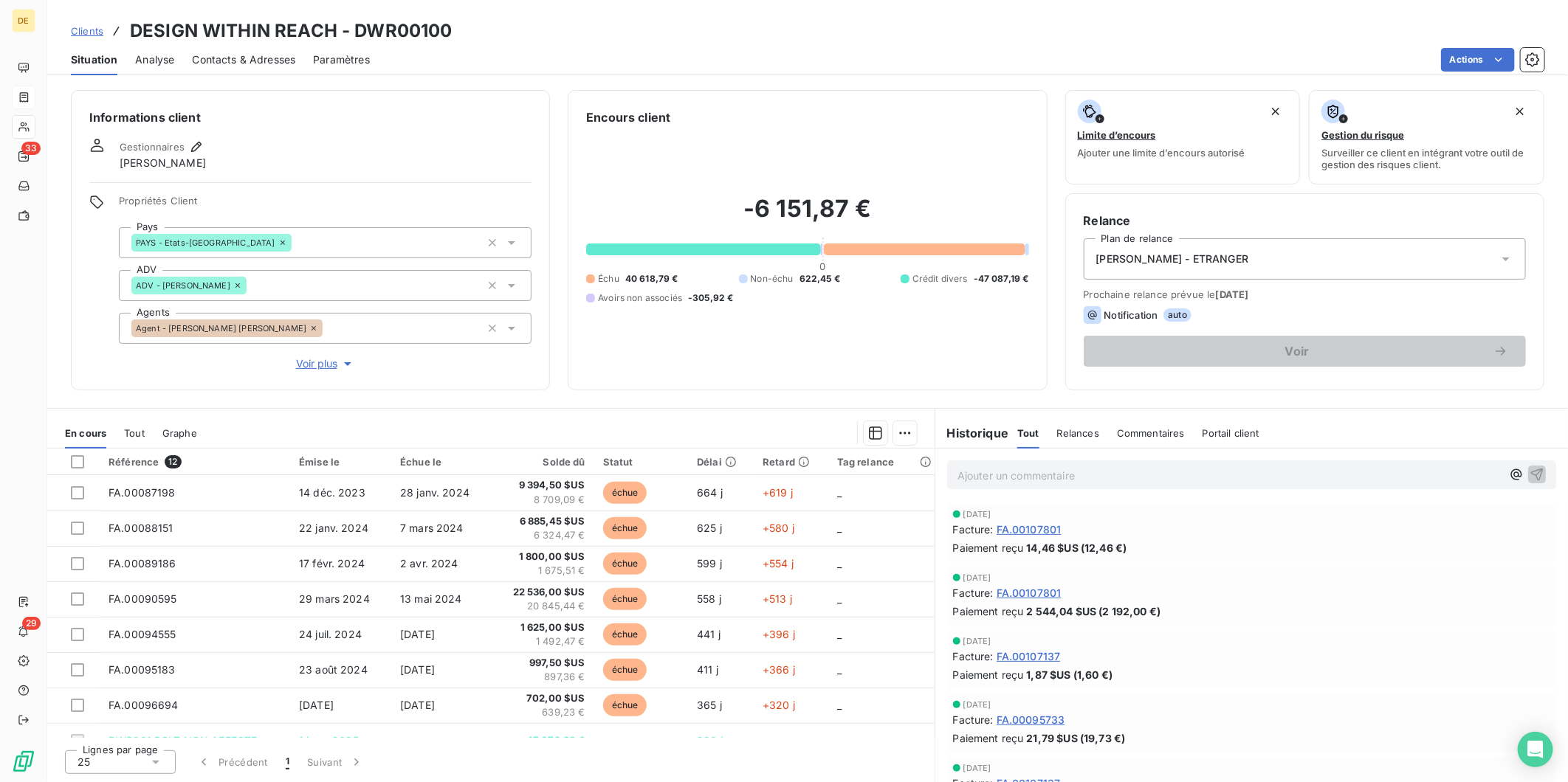
click at [1150, 244] on div "[PERSON_NAME] - ETRANGER" at bounding box center [1305, 258] width 442 height 42
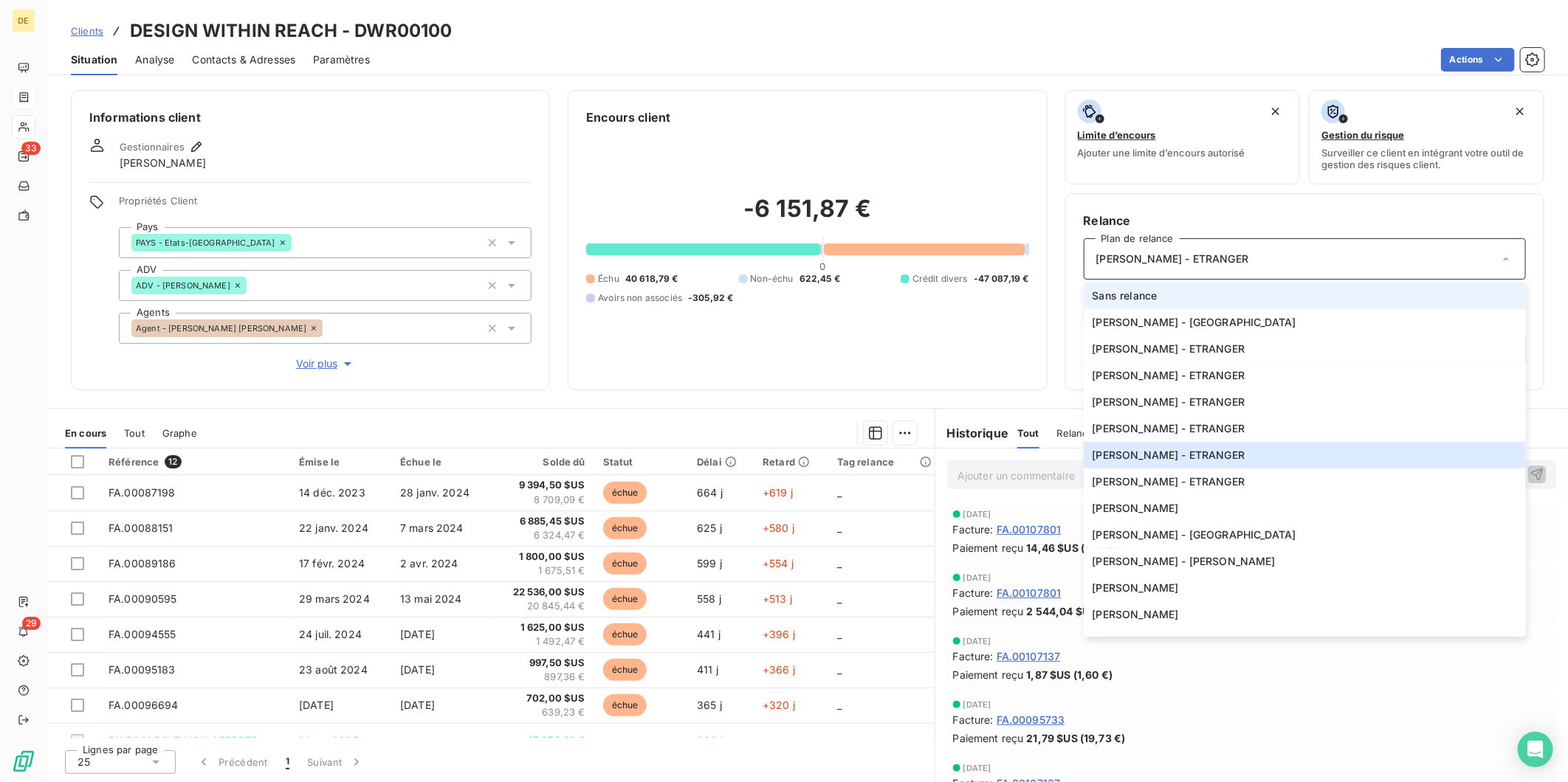
click at [1148, 291] on span "Sans relance" at bounding box center [1125, 295] width 65 height 15
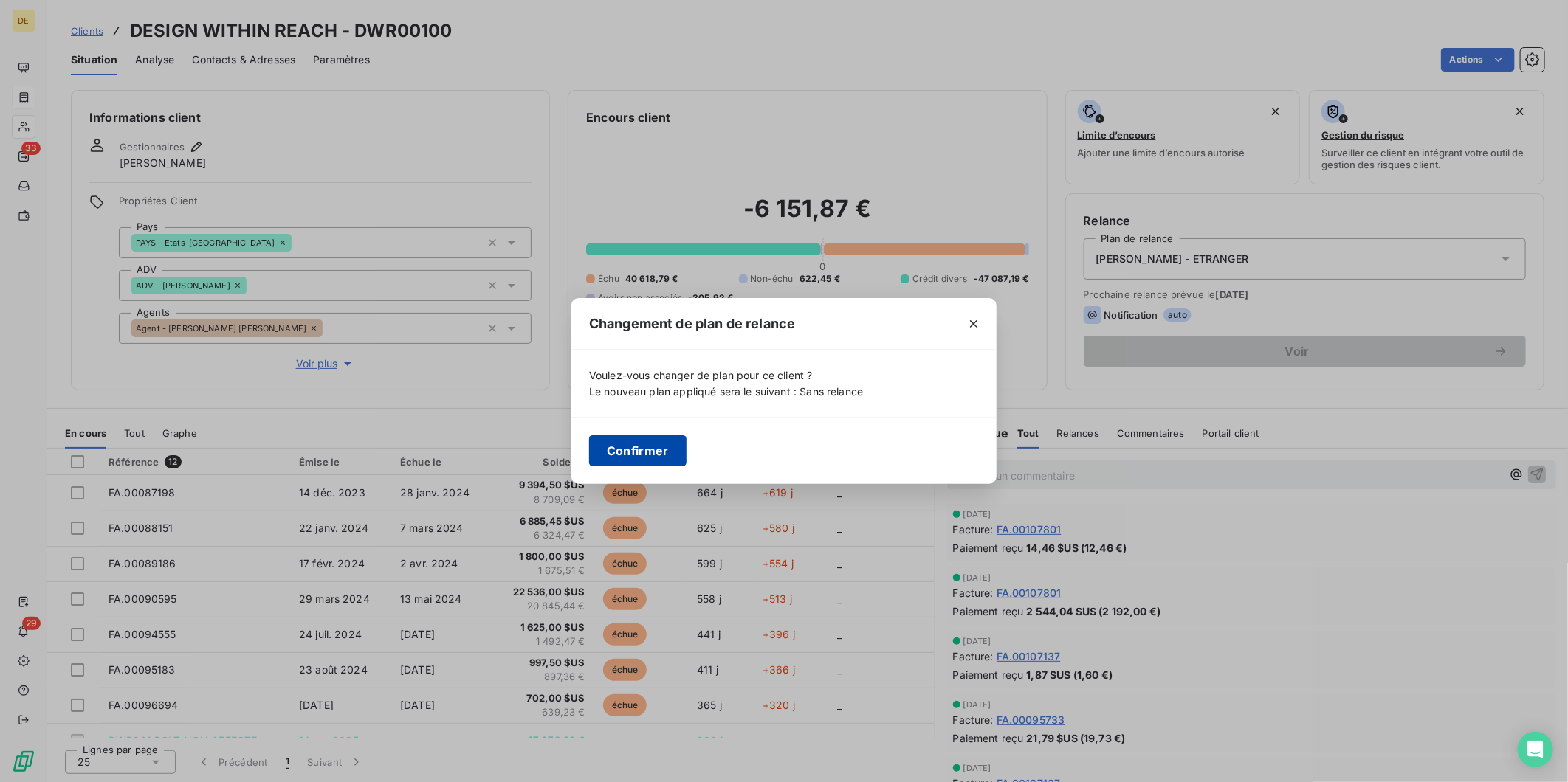
click at [621, 451] on button "Confirmer" at bounding box center [638, 450] width 97 height 31
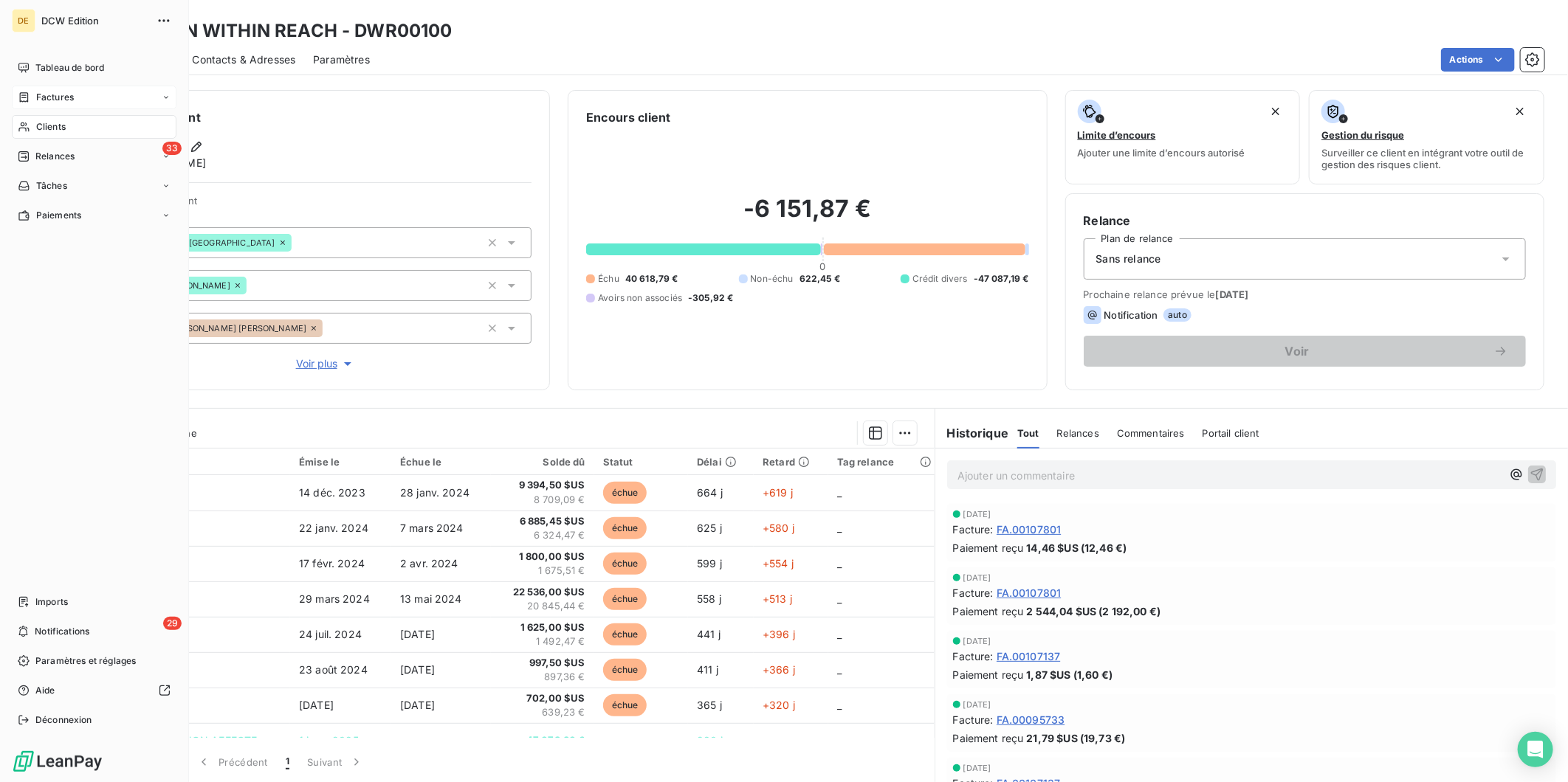
click at [54, 122] on span "Clients" at bounding box center [50, 126] width 29 height 13
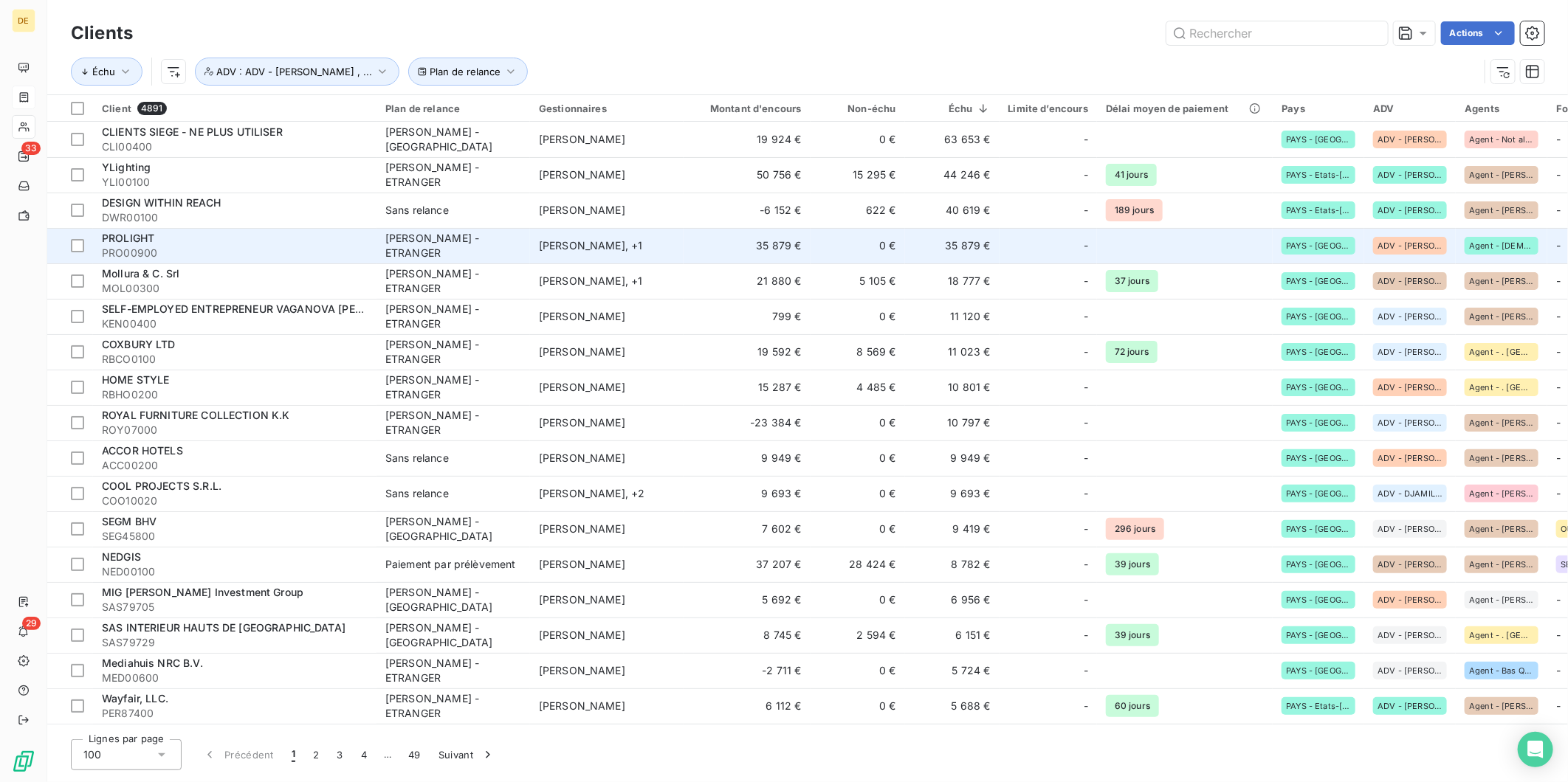
click at [523, 252] on td "[PERSON_NAME] - ETRANGER" at bounding box center [453, 246] width 154 height 35
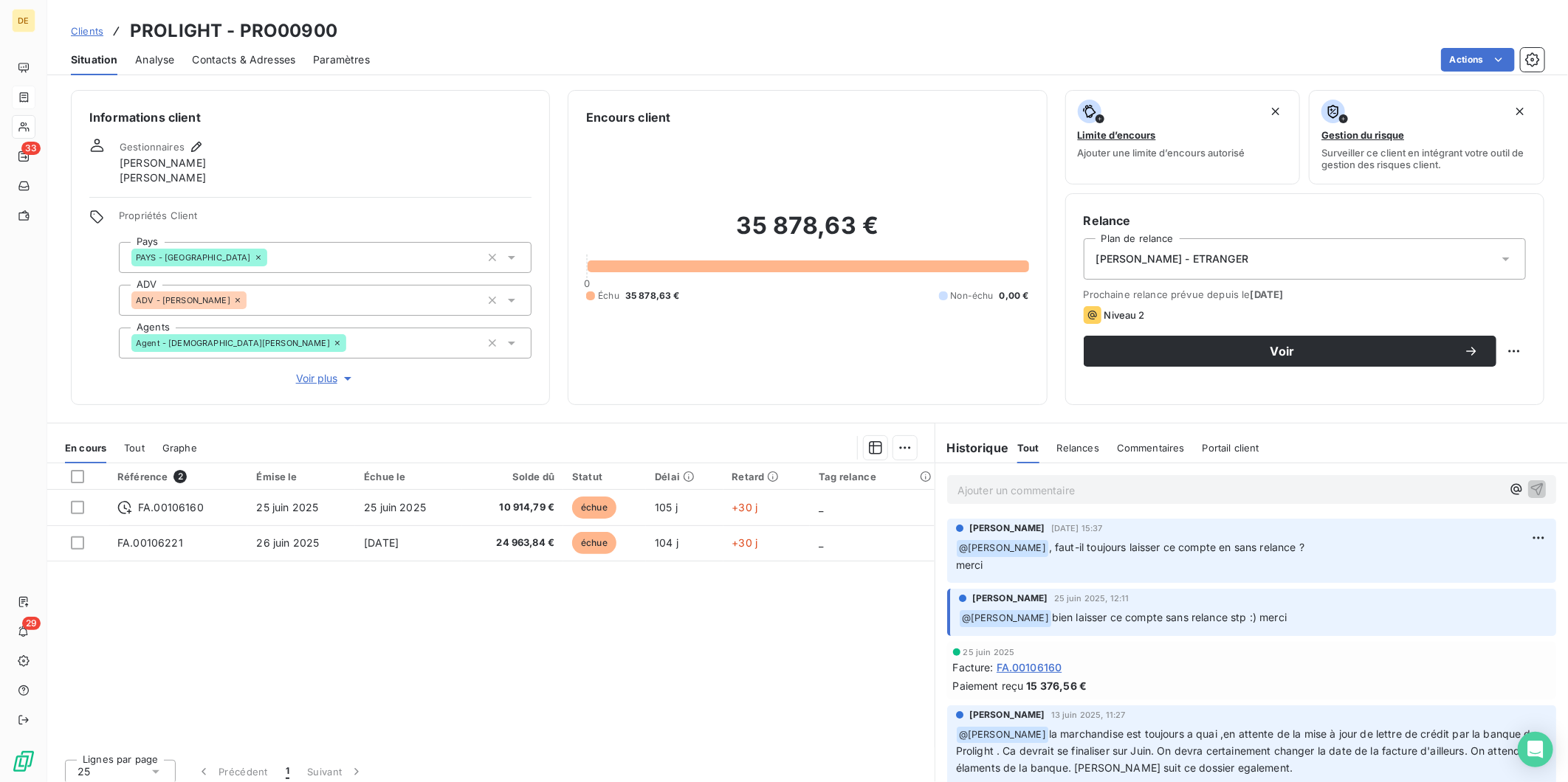
click at [1167, 255] on span "[PERSON_NAME] - ETRANGER" at bounding box center [1172, 258] width 153 height 15
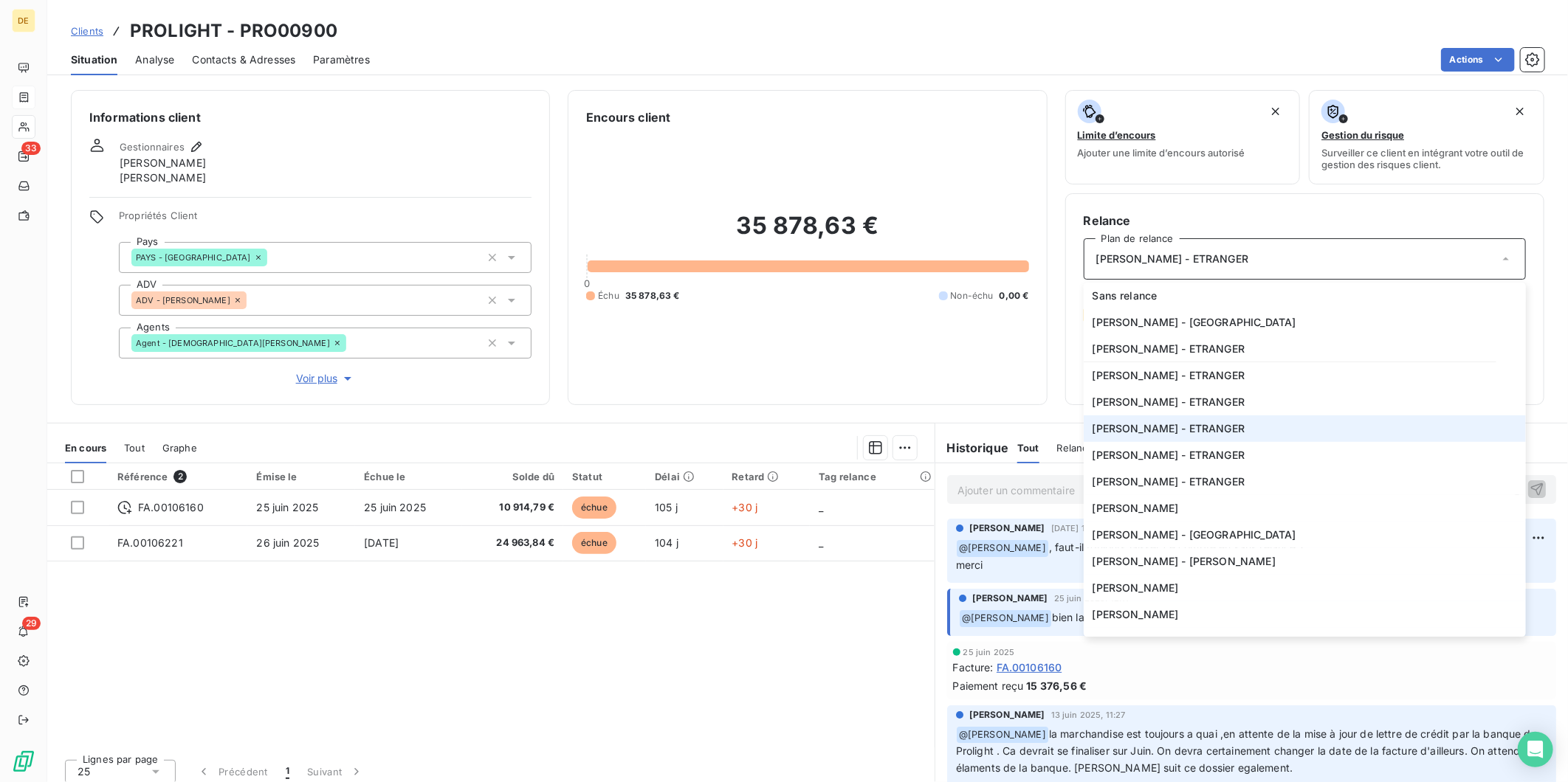
click at [986, 355] on div "35 878,63 € 0 Échu 35 878,63 € Non-échu 0,00 €" at bounding box center [807, 257] width 442 height 260
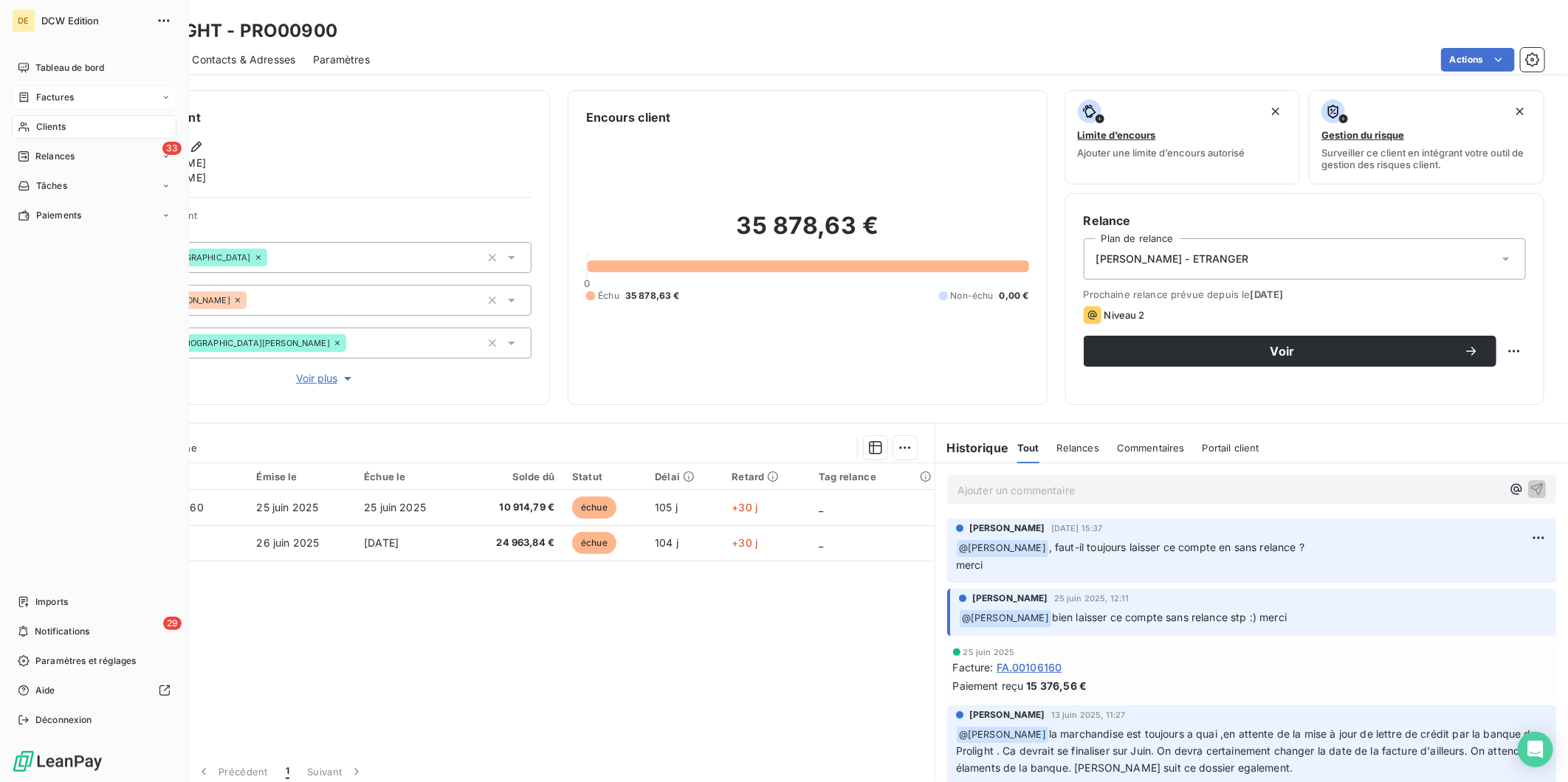
click at [52, 131] on span "Clients" at bounding box center [50, 126] width 29 height 13
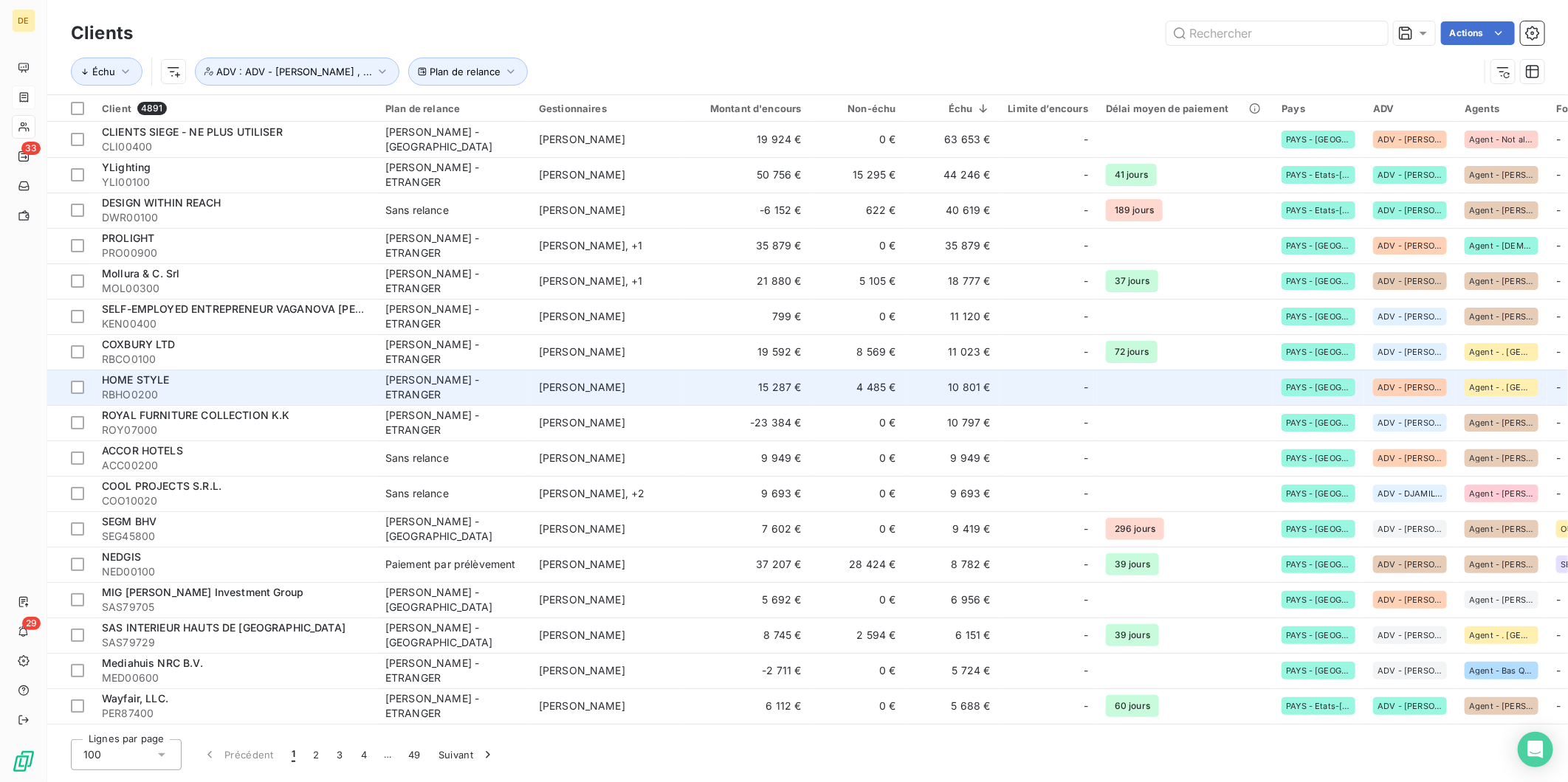
click at [628, 396] on td "[PERSON_NAME]" at bounding box center [607, 387] width 154 height 35
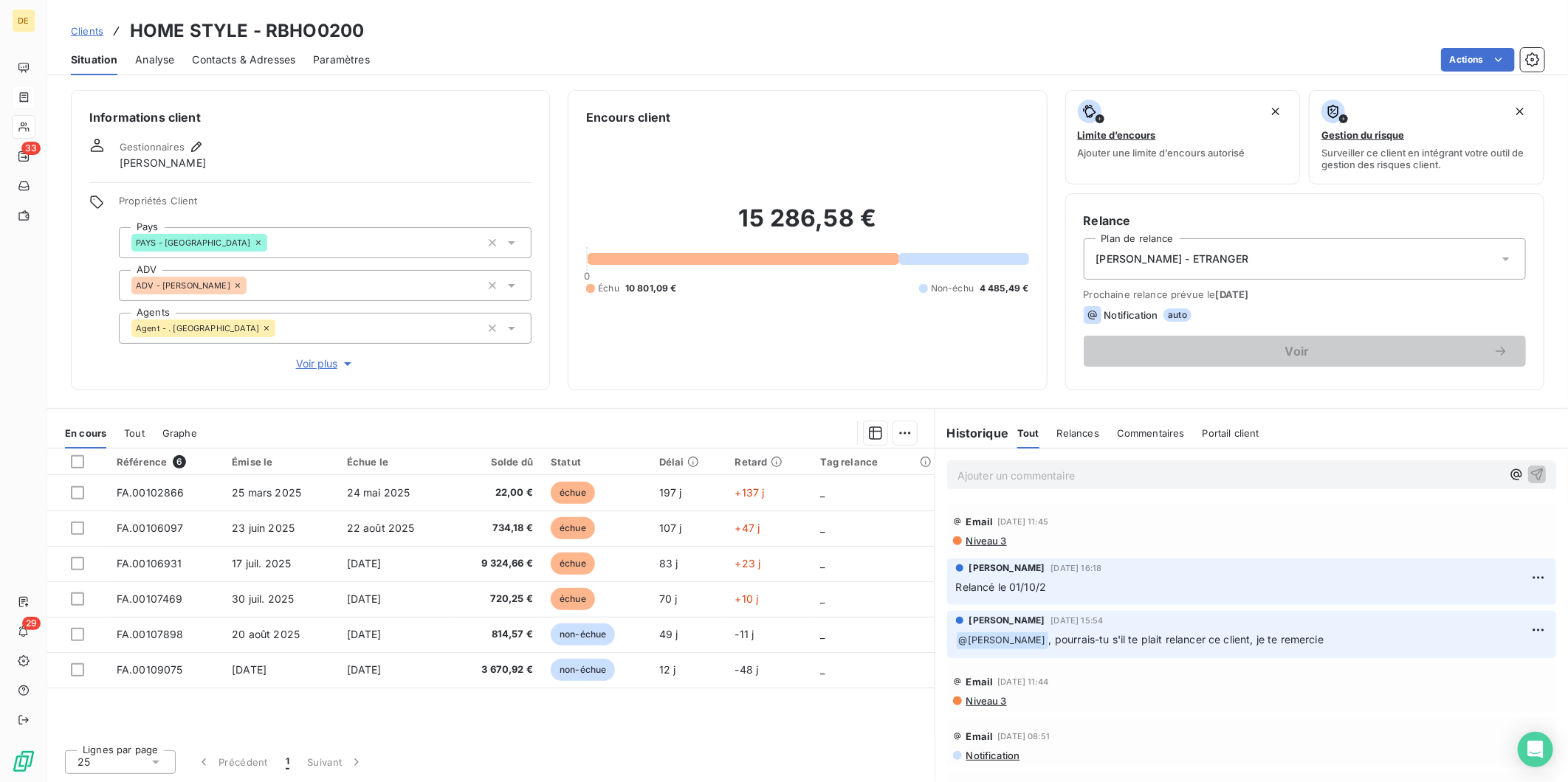
click at [260, 58] on span "Contacts & Adresses" at bounding box center [243, 59] width 104 height 15
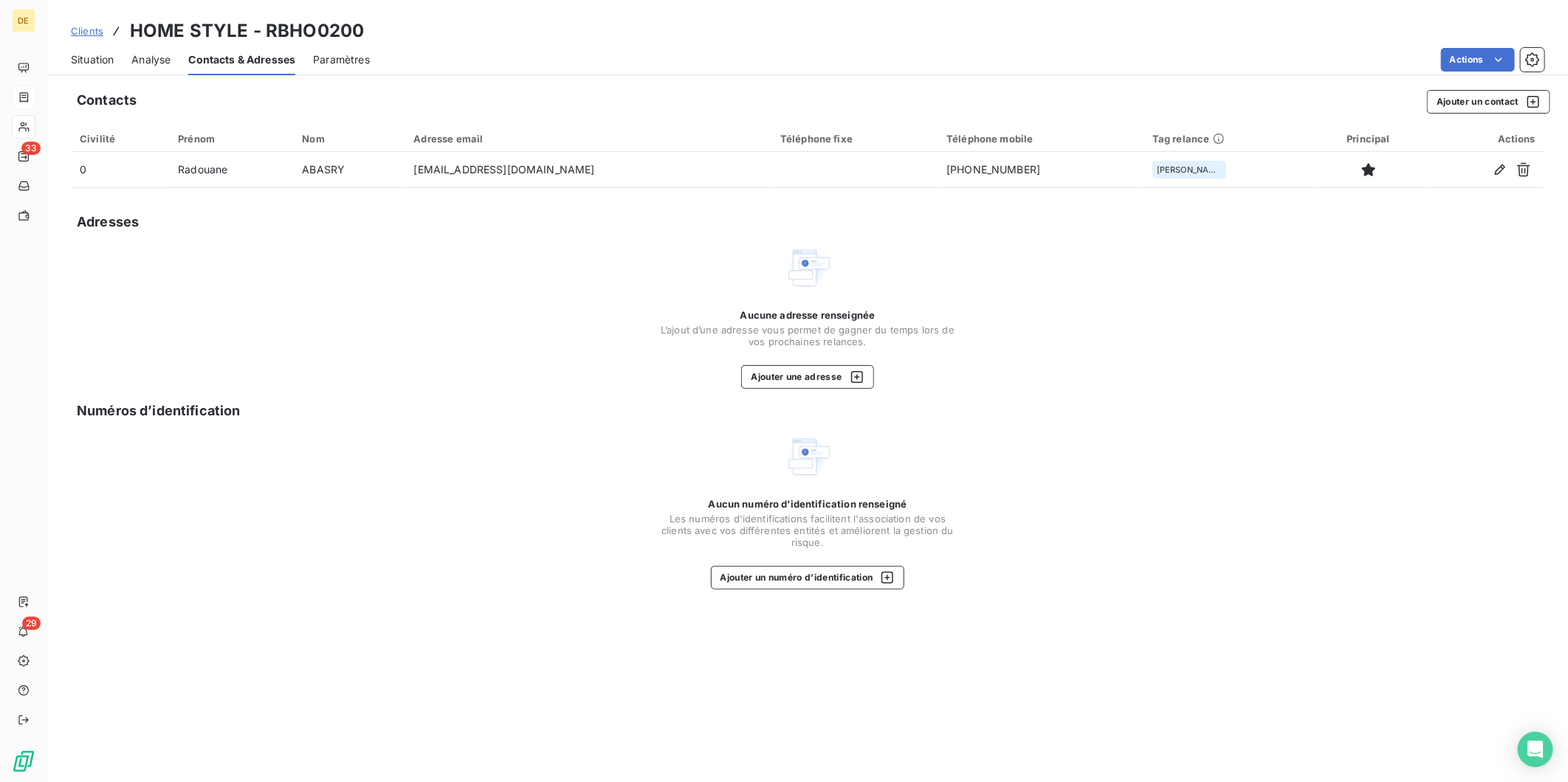
click at [152, 55] on span "Analyse" at bounding box center [150, 59] width 39 height 15
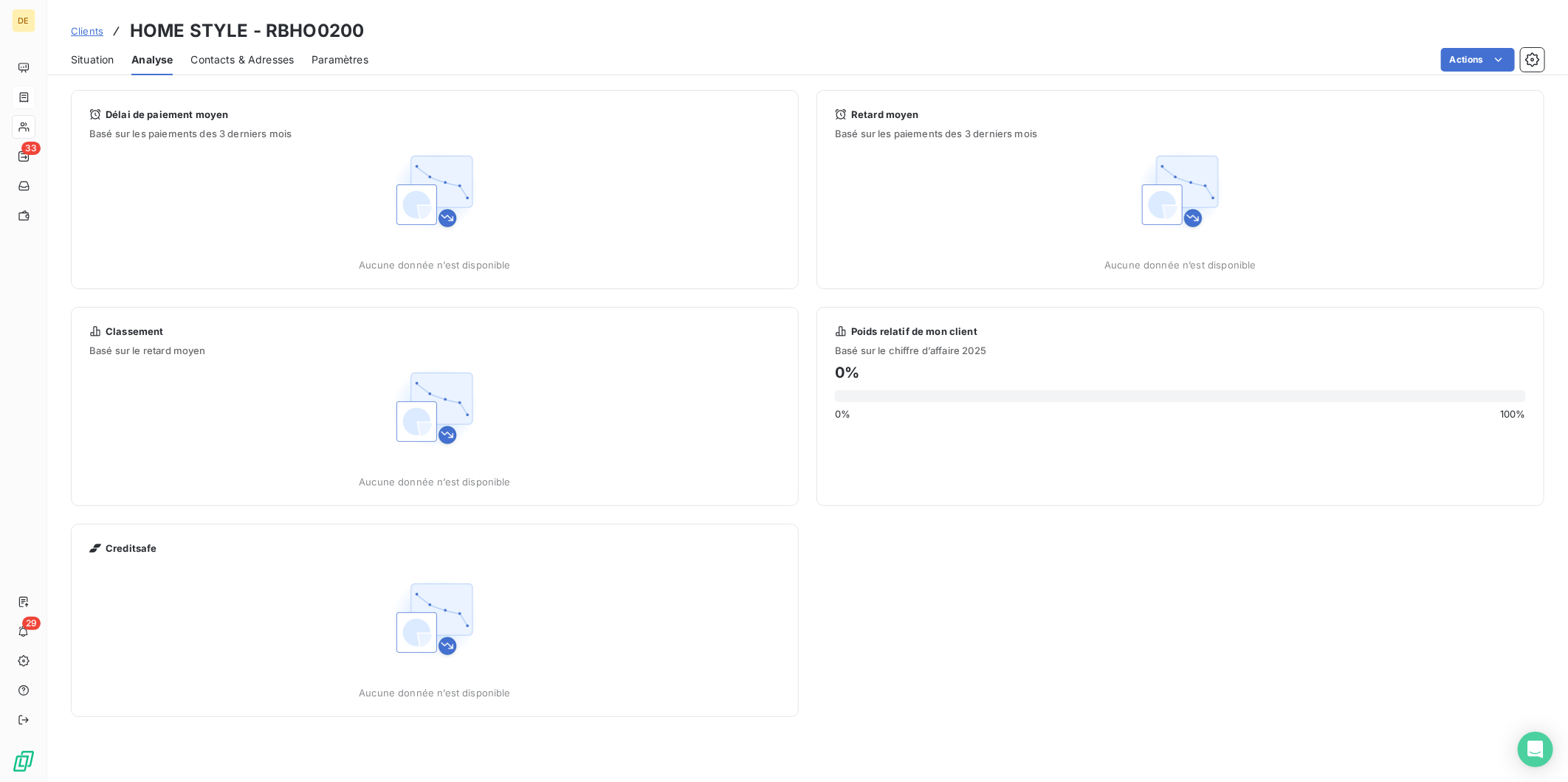
click at [106, 59] on span "Situation" at bounding box center [92, 59] width 42 height 15
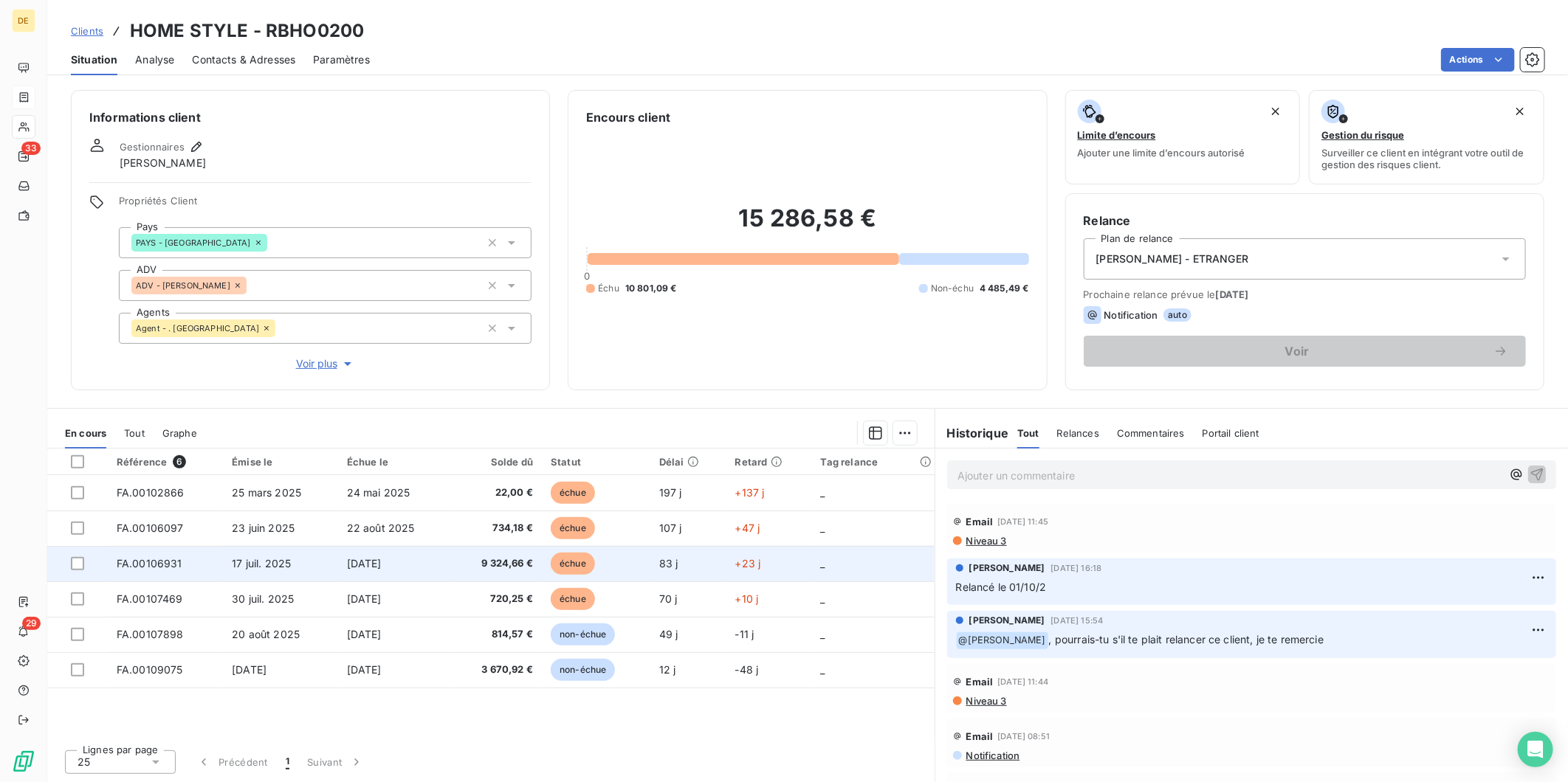
click at [723, 571] on td "83 j" at bounding box center [688, 564] width 76 height 35
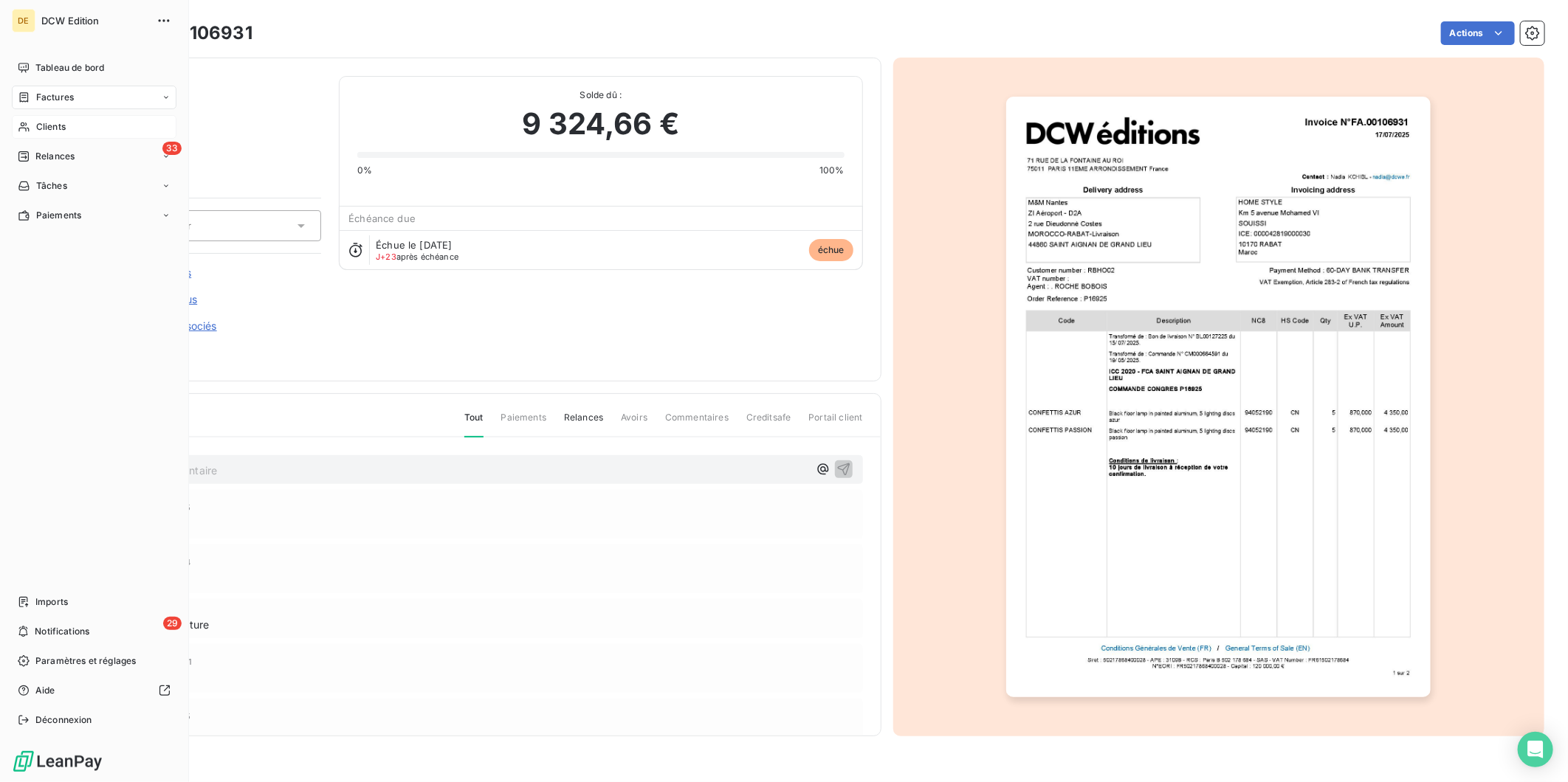
click at [31, 124] on div "Clients" at bounding box center [94, 126] width 165 height 24
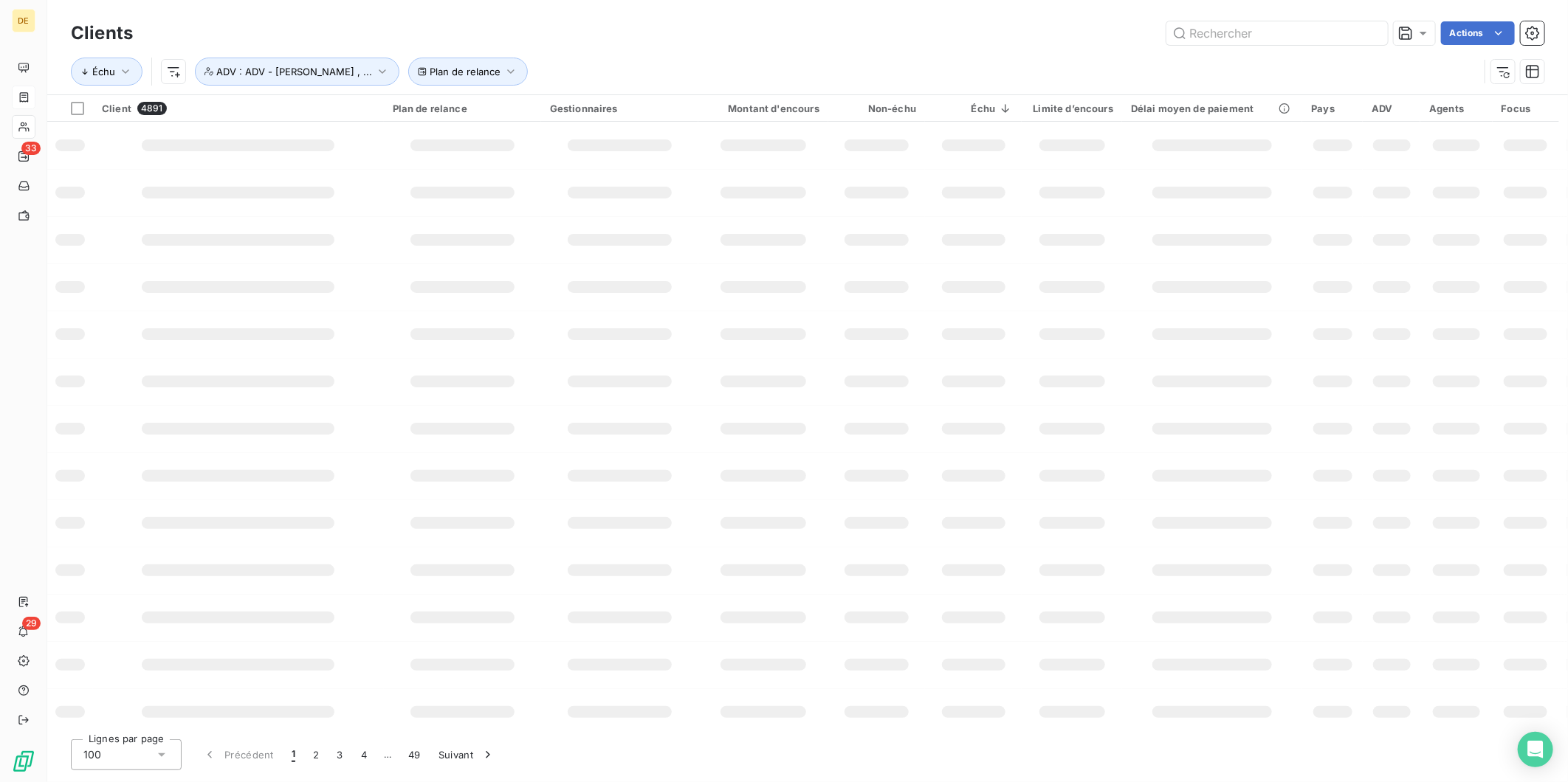
click at [797, 62] on div "Échu Plan de relance ADV : ADV - [PERSON_NAME] , ..." at bounding box center [774, 72] width 1408 height 28
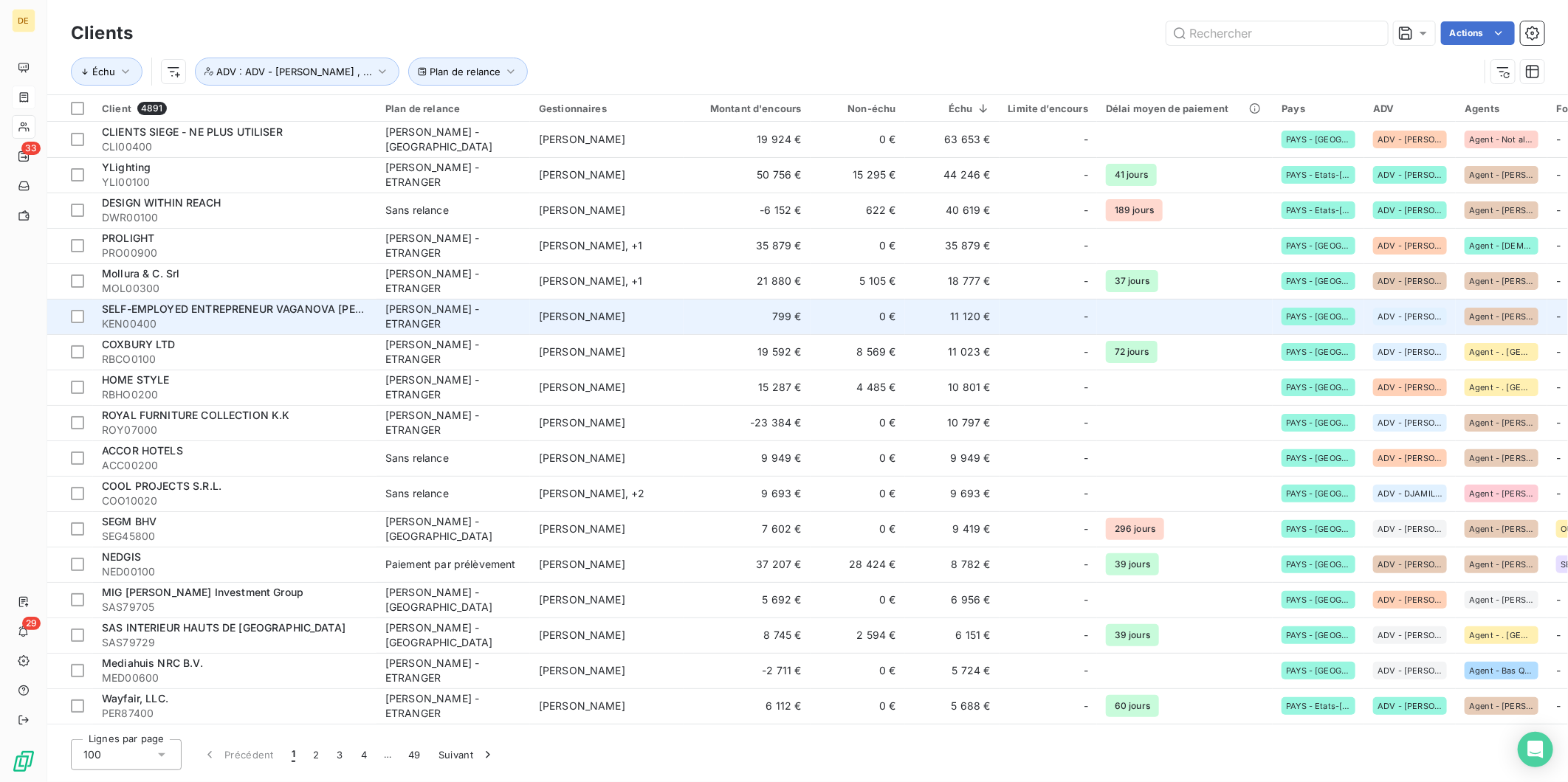
click at [563, 314] on span "[PERSON_NAME]" at bounding box center [582, 316] width 87 height 12
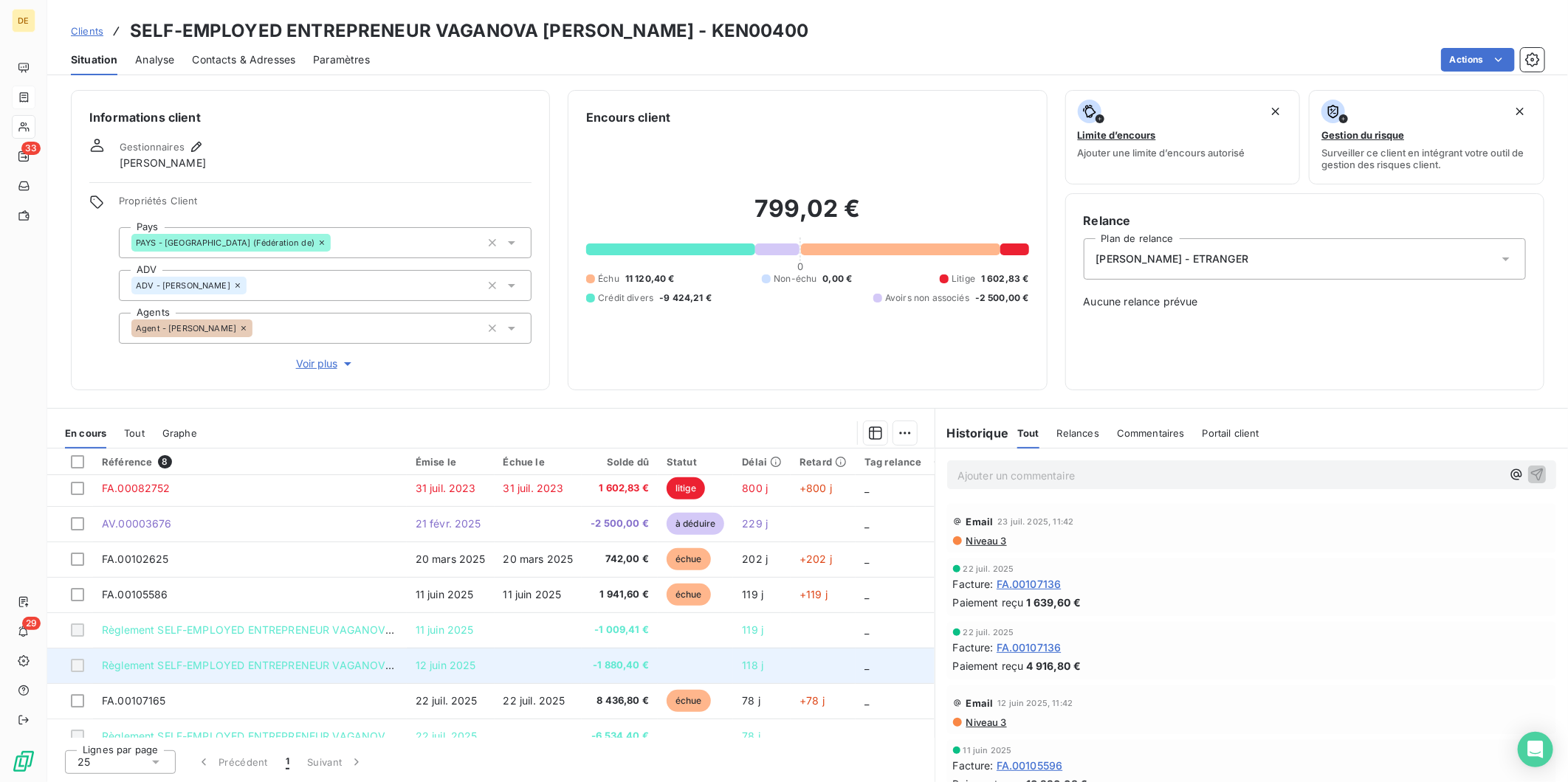
scroll to position [26, 0]
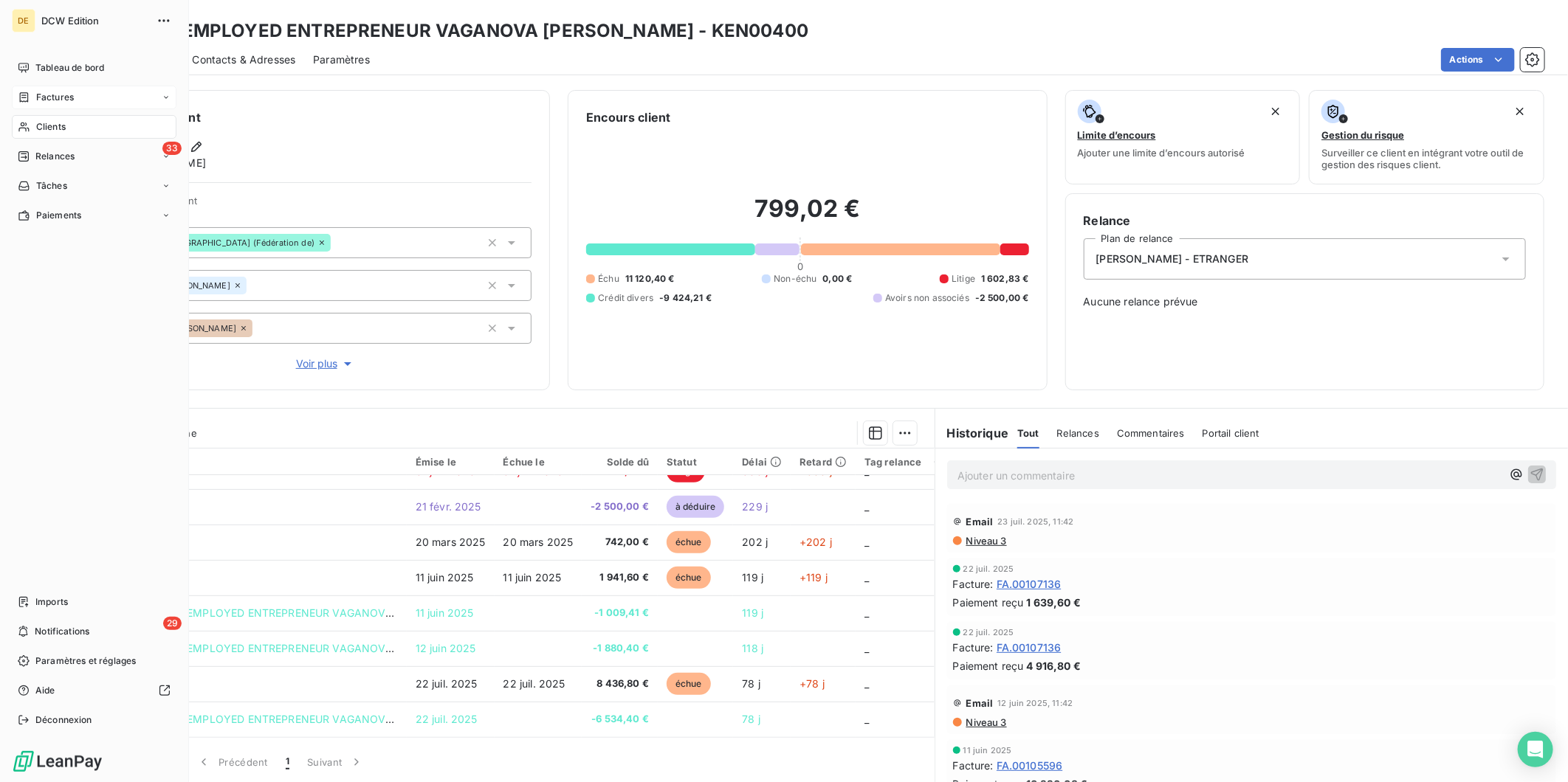
click at [42, 126] on span "Clients" at bounding box center [50, 126] width 29 height 13
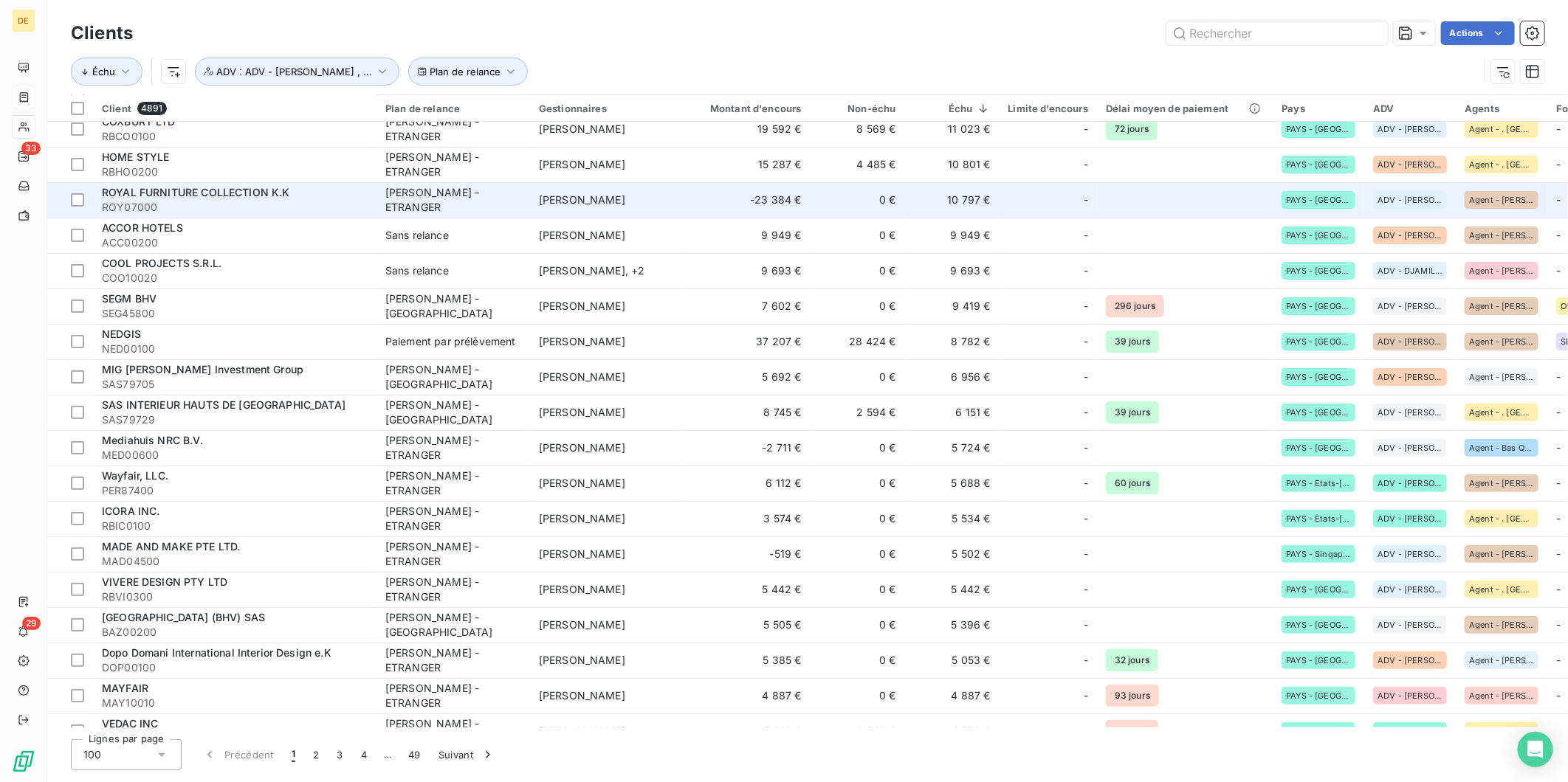
scroll to position [225, 0]
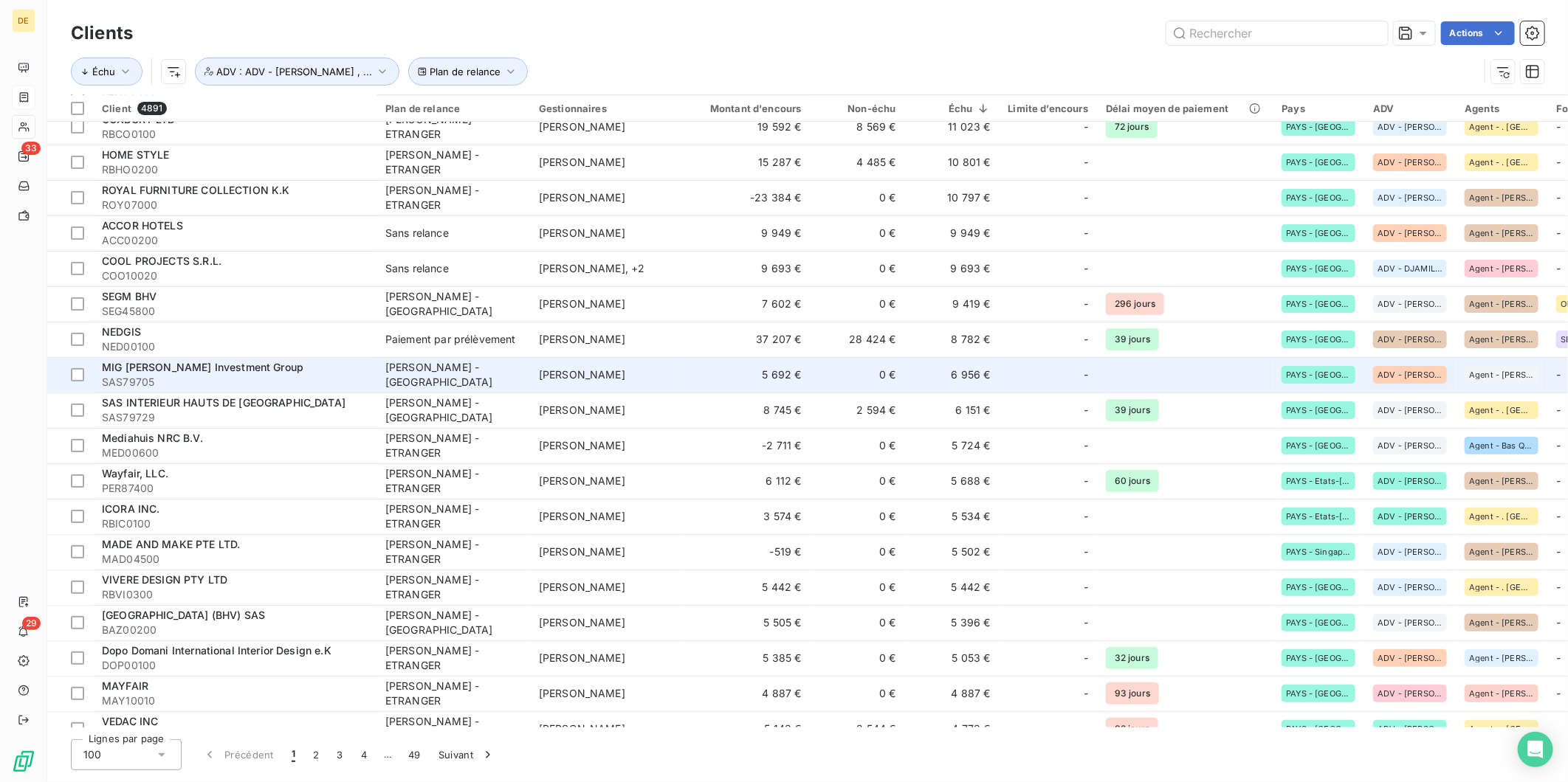
click at [655, 370] on td "[PERSON_NAME]" at bounding box center [607, 375] width 154 height 35
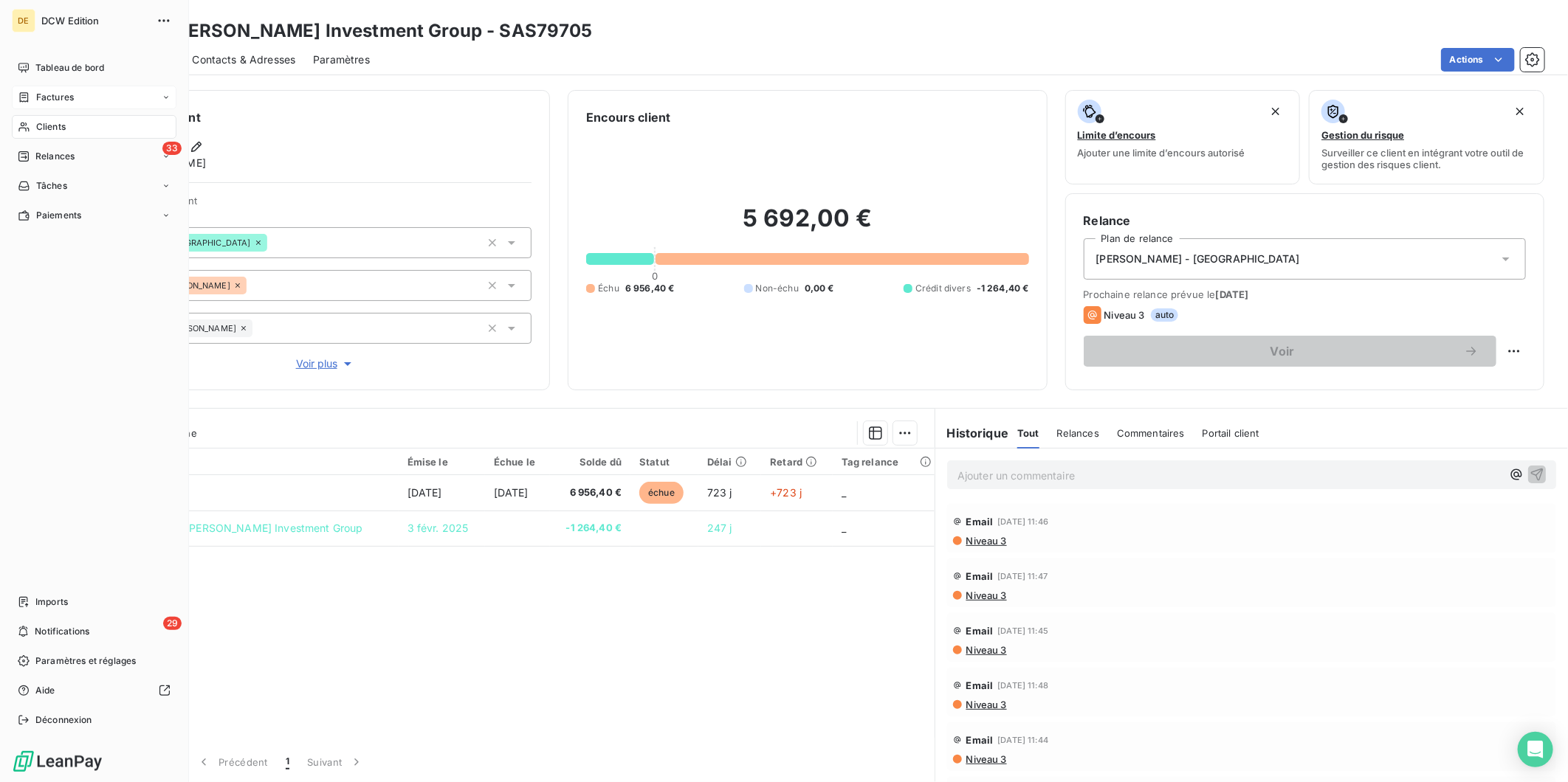
click at [32, 130] on div "Clients" at bounding box center [94, 126] width 165 height 24
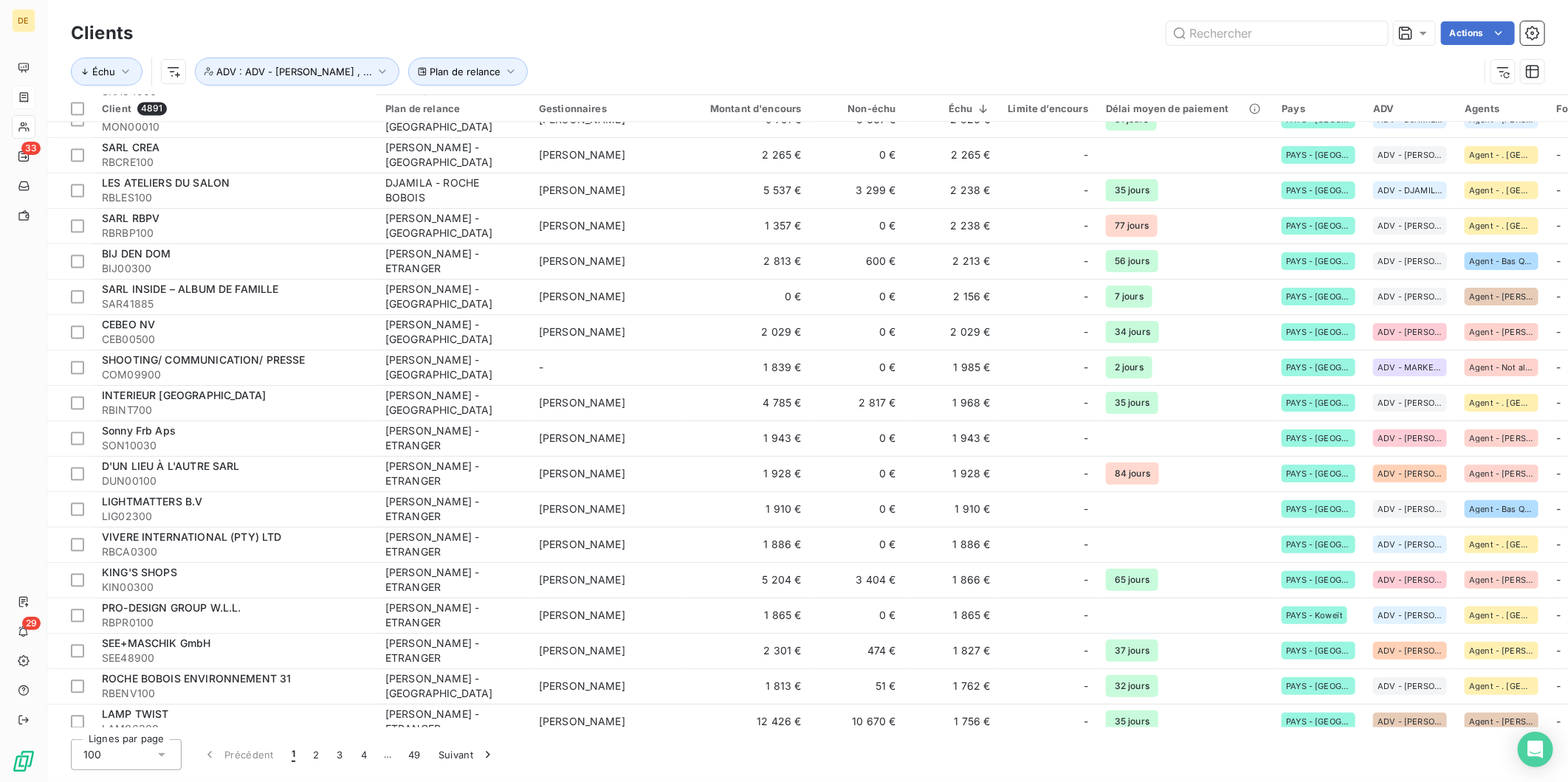
scroll to position [2075, 0]
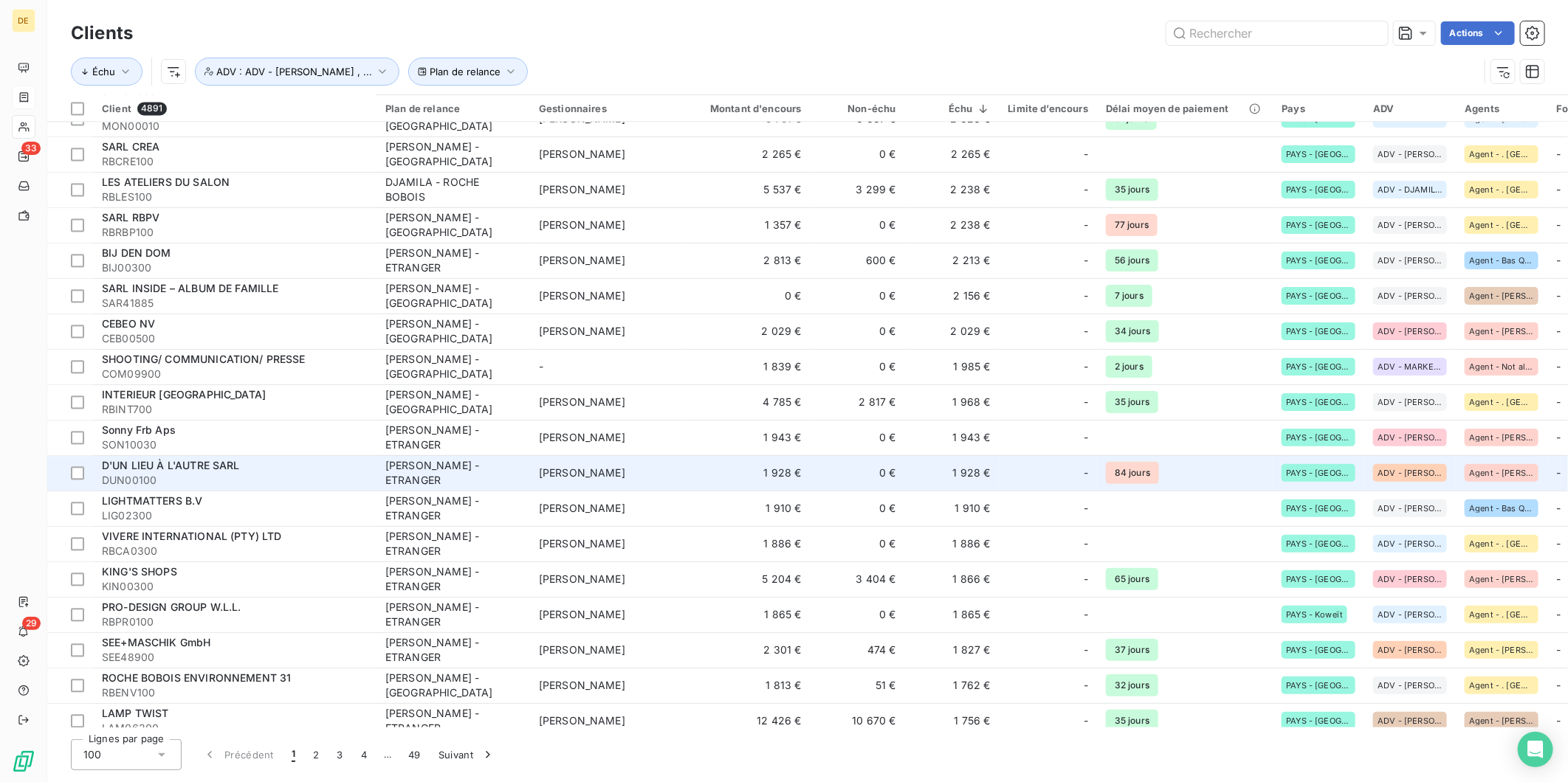
click at [448, 466] on div "[PERSON_NAME] - ETRANGER" at bounding box center [452, 472] width 135 height 29
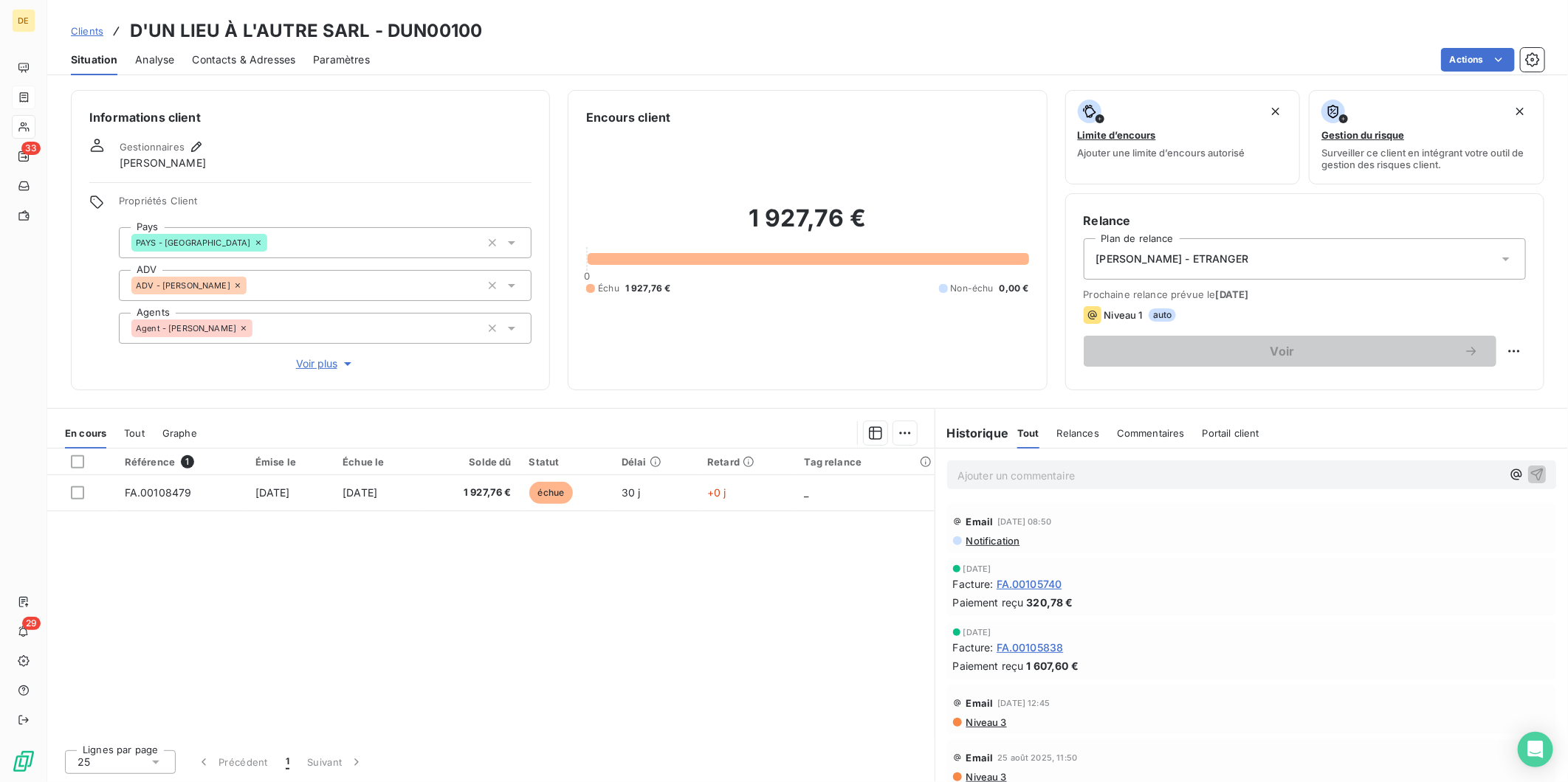
click at [150, 60] on span "Analyse" at bounding box center [155, 59] width 39 height 15
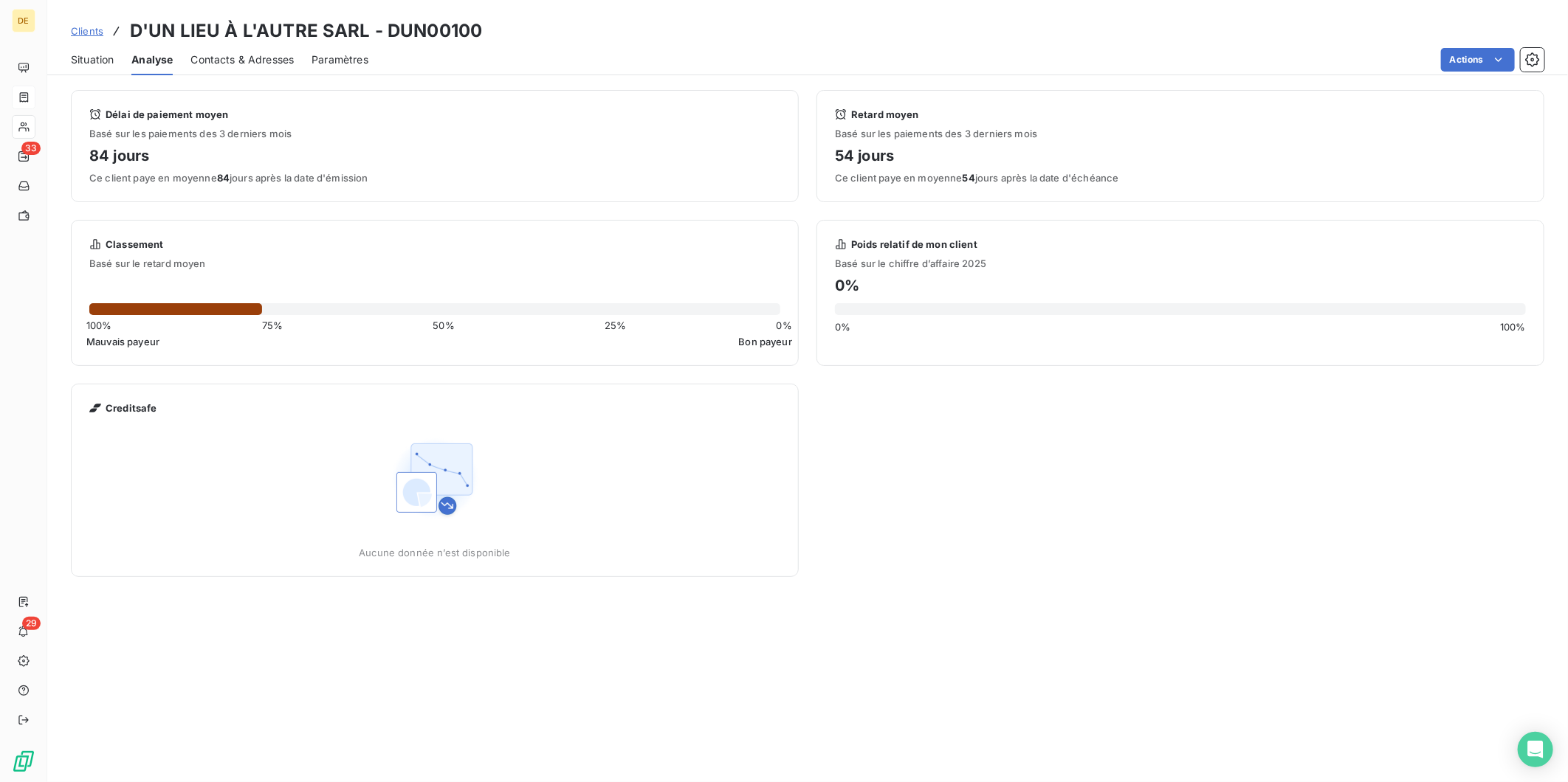
click at [88, 58] on span "Situation" at bounding box center [92, 59] width 42 height 15
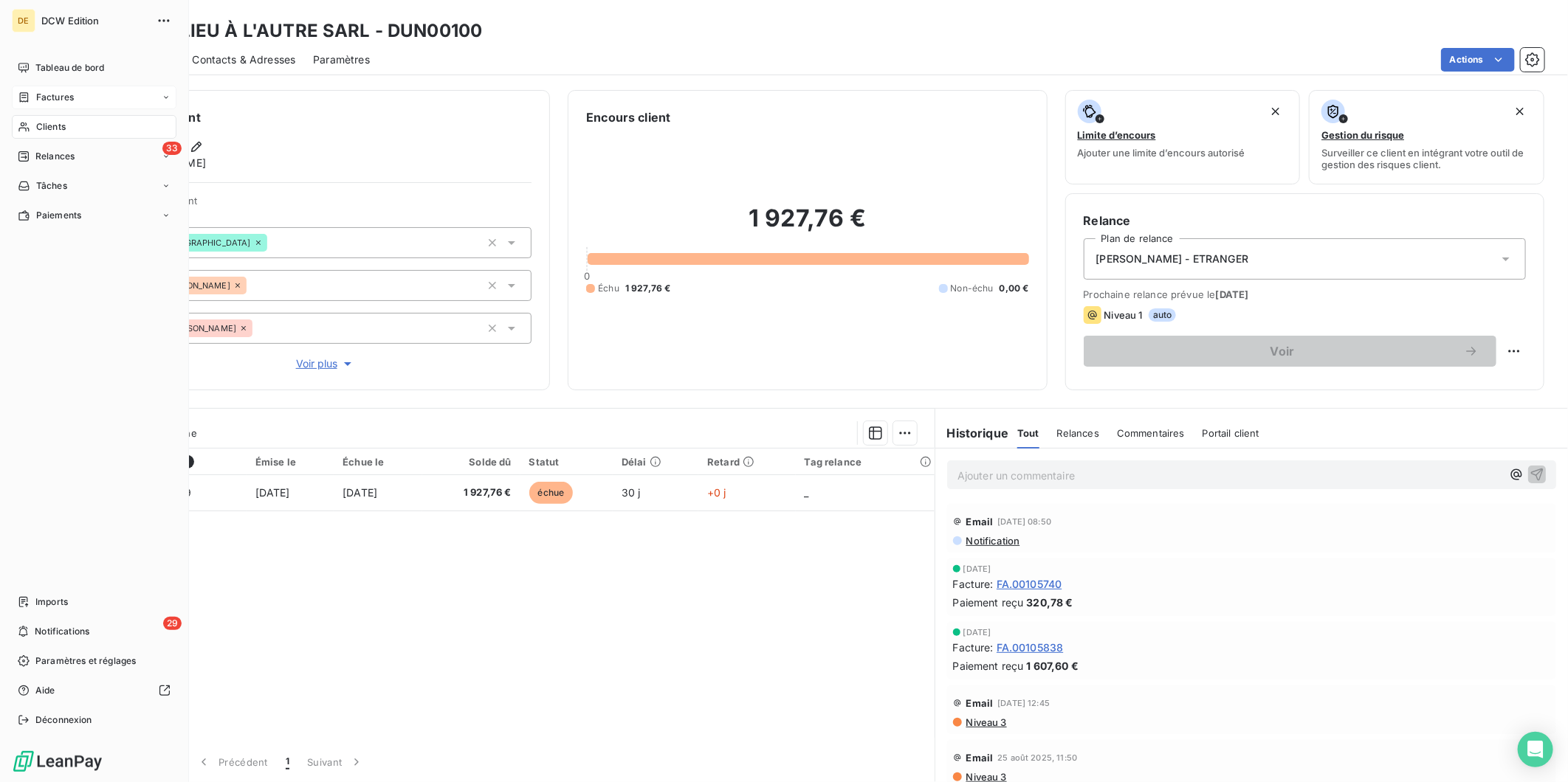
click at [18, 115] on div "Clients" at bounding box center [94, 126] width 165 height 24
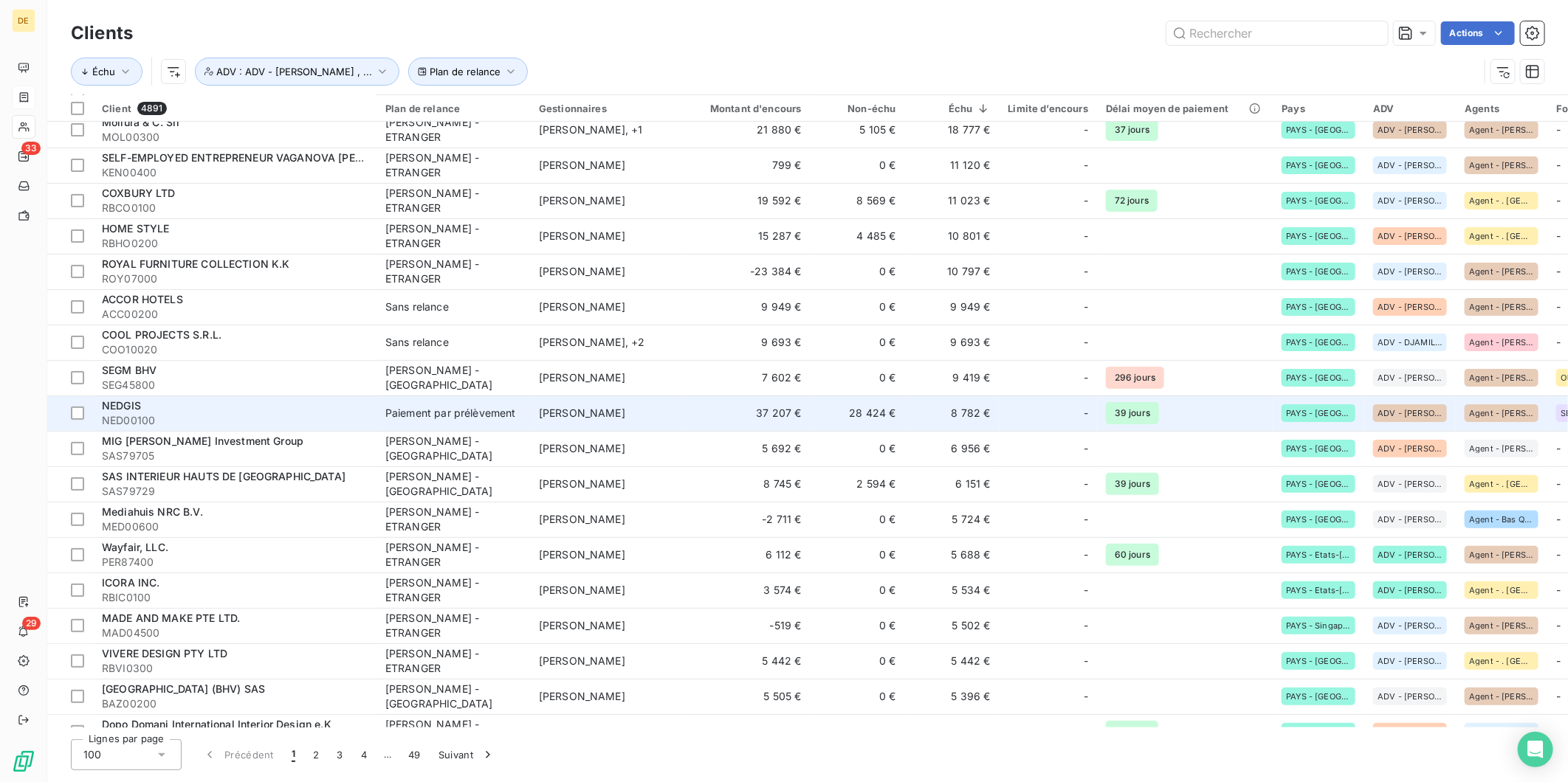
scroll to position [151, 0]
click at [519, 406] on span "Paiement par prélèvement" at bounding box center [452, 413] width 135 height 15
